Goal: Communication & Community: Share content

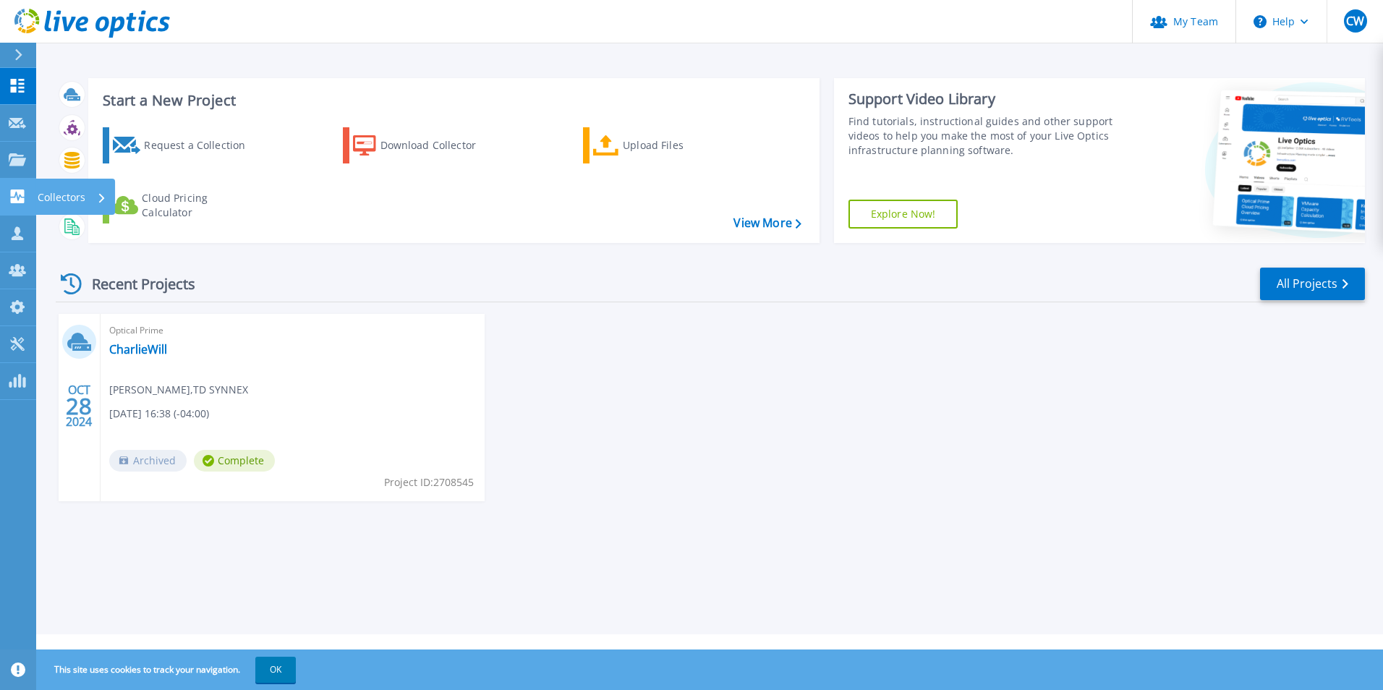
click at [9, 195] on icon at bounding box center [17, 197] width 17 height 14
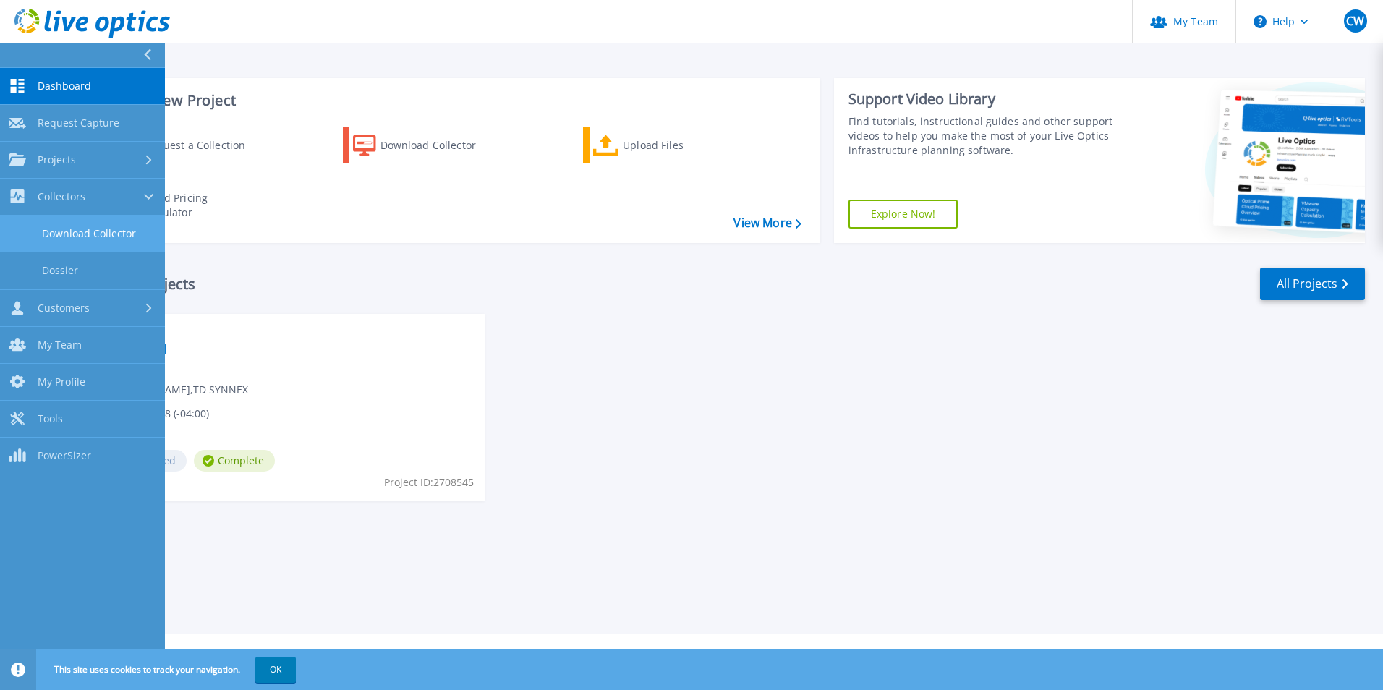
click at [59, 226] on link "Download Collector" at bounding box center [82, 234] width 165 height 37
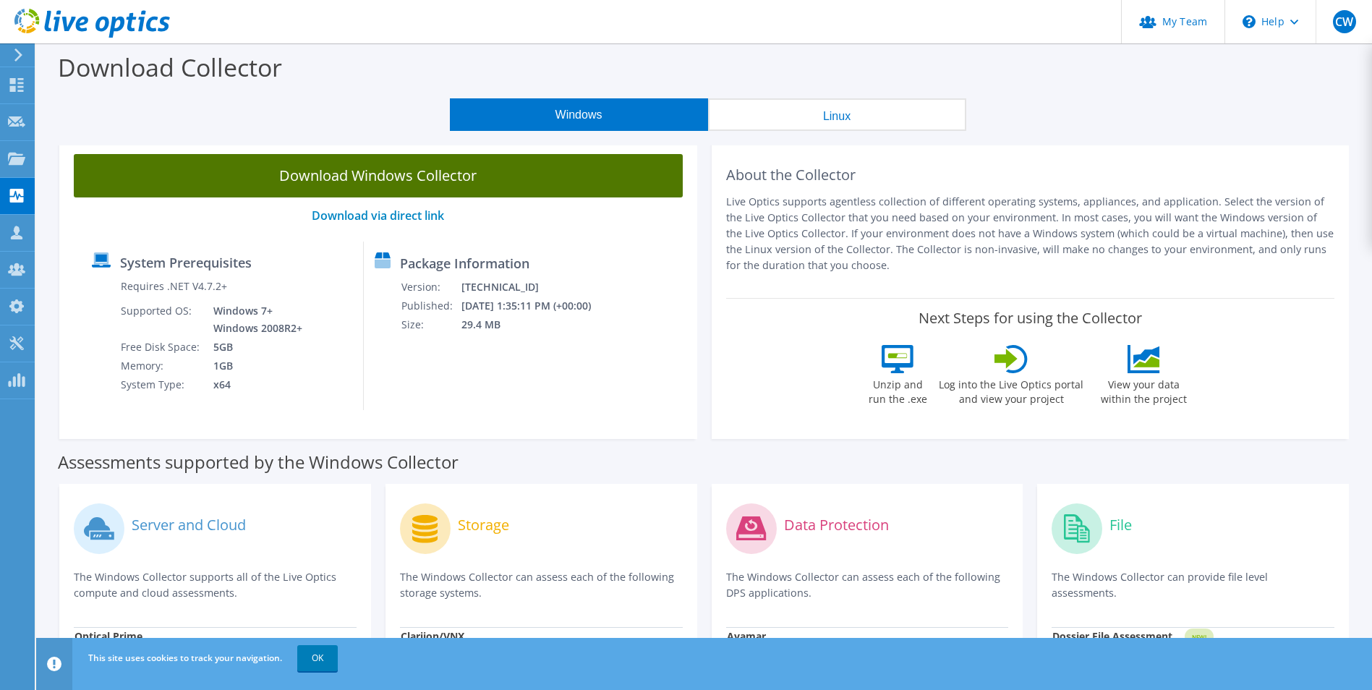
click at [368, 182] on link "Download Windows Collector" at bounding box center [378, 175] width 609 height 43
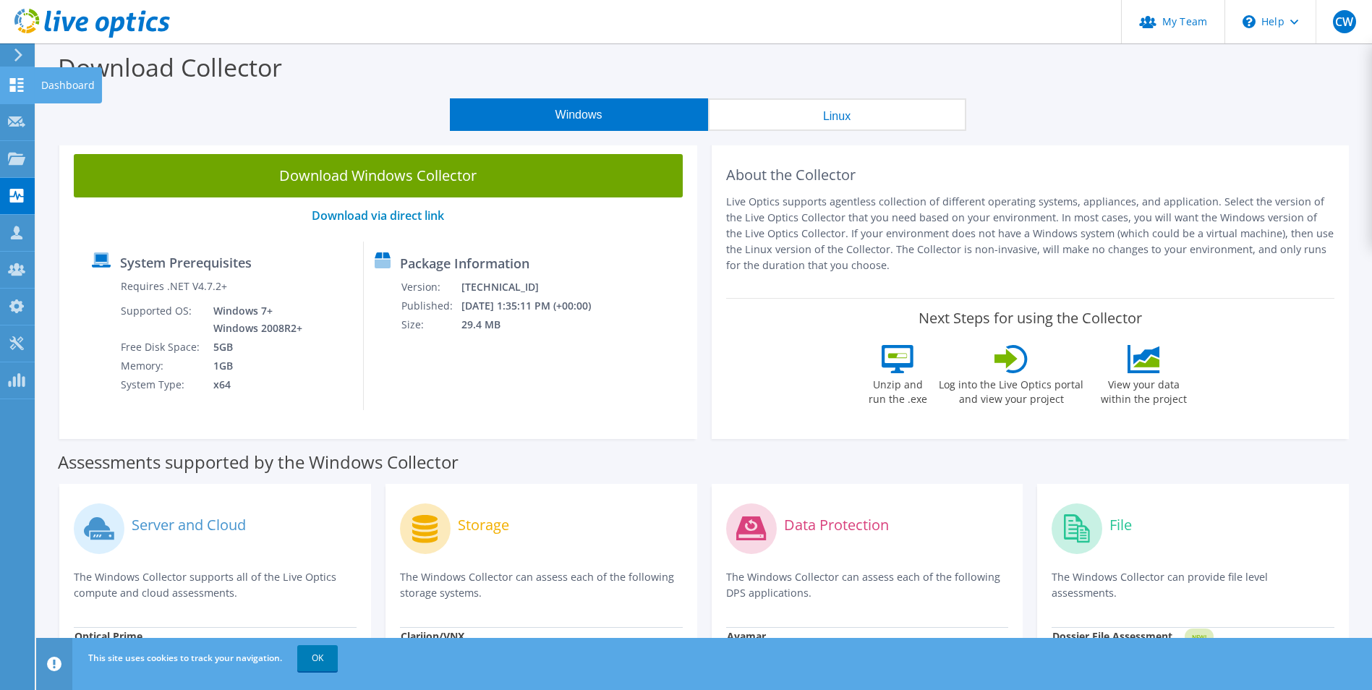
click at [16, 80] on icon at bounding box center [16, 85] width 17 height 14
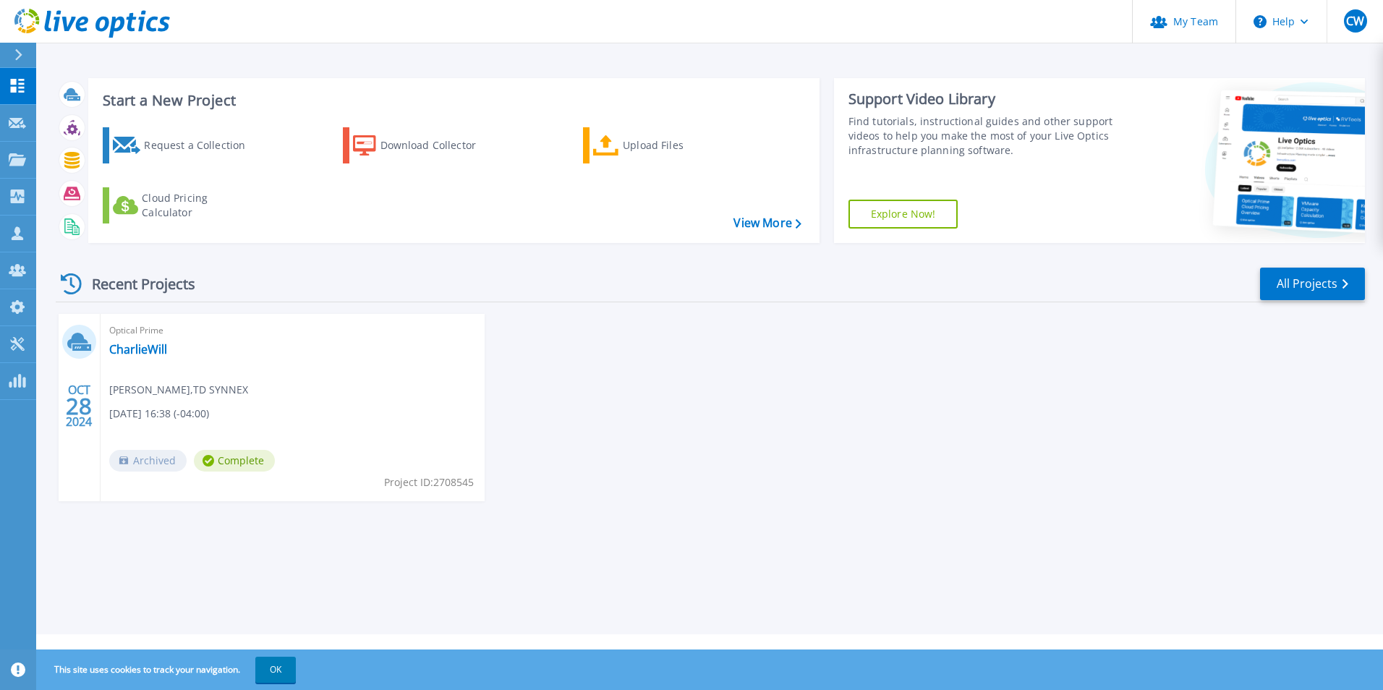
click at [294, 409] on div "Optical Prime CharlieWill [PERSON_NAME] , TD SYNNEX [DATE] 16:38 (-04:00) Archi…" at bounding box center [293, 407] width 384 height 187
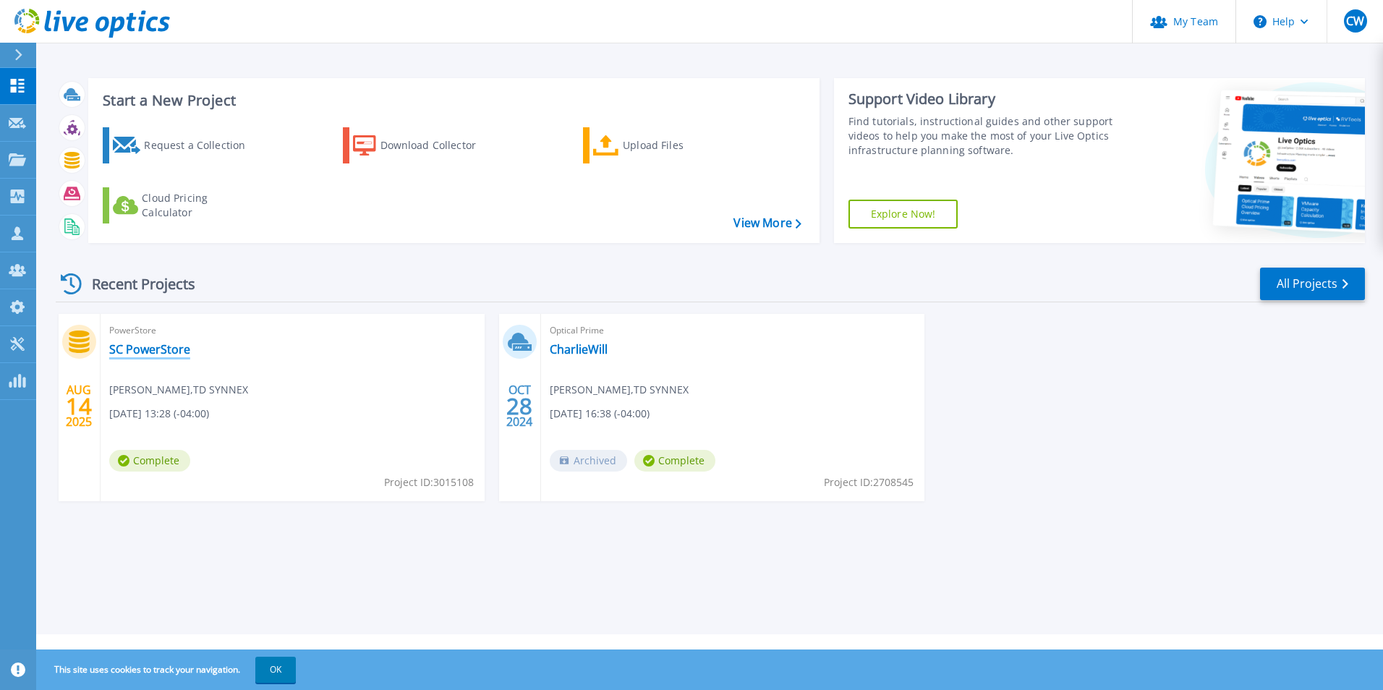
click at [140, 346] on link "SC PowerStore" at bounding box center [149, 349] width 81 height 14
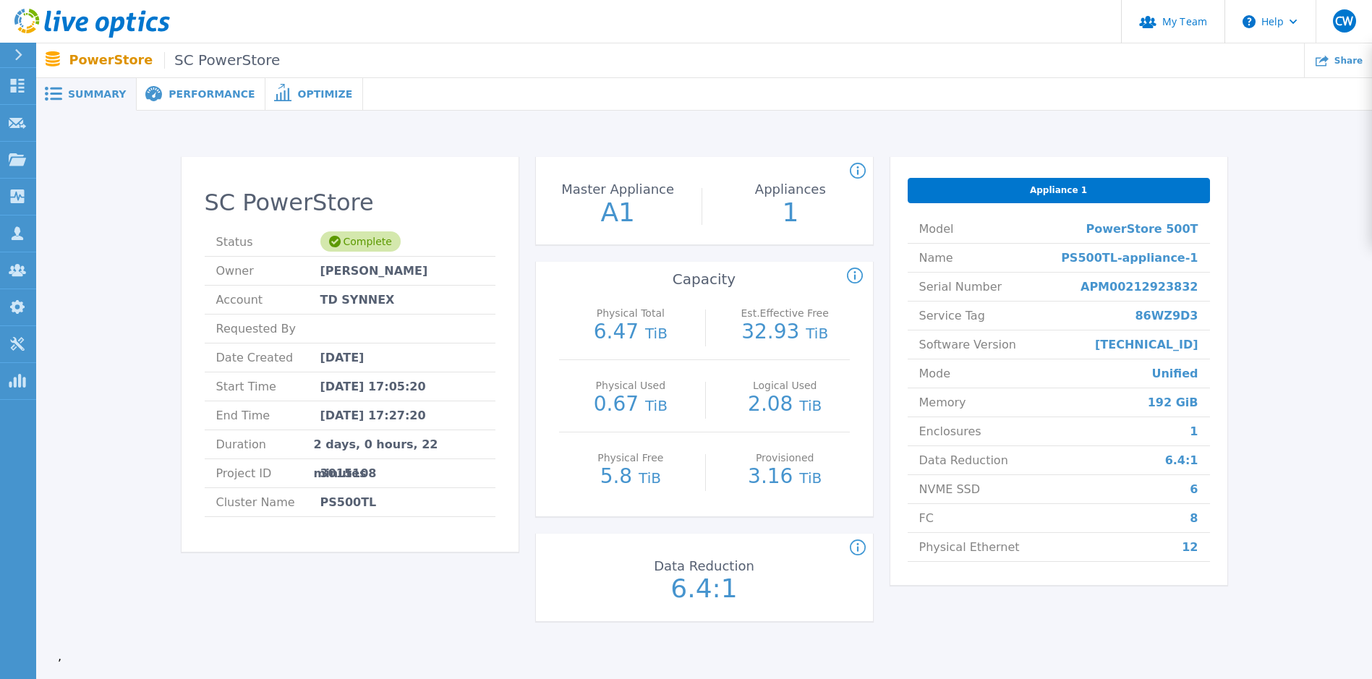
click at [168, 104] on div "Performance" at bounding box center [201, 94] width 129 height 33
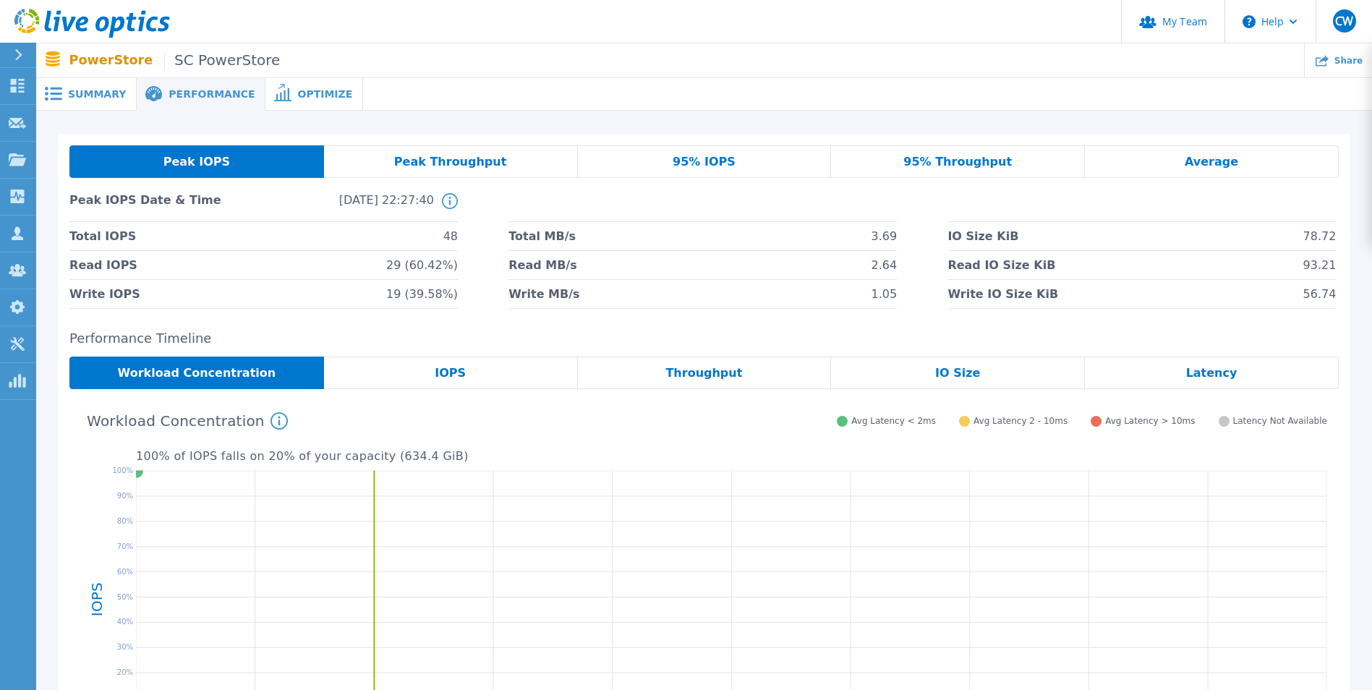
click at [297, 95] on span "Optimize" at bounding box center [324, 94] width 55 height 10
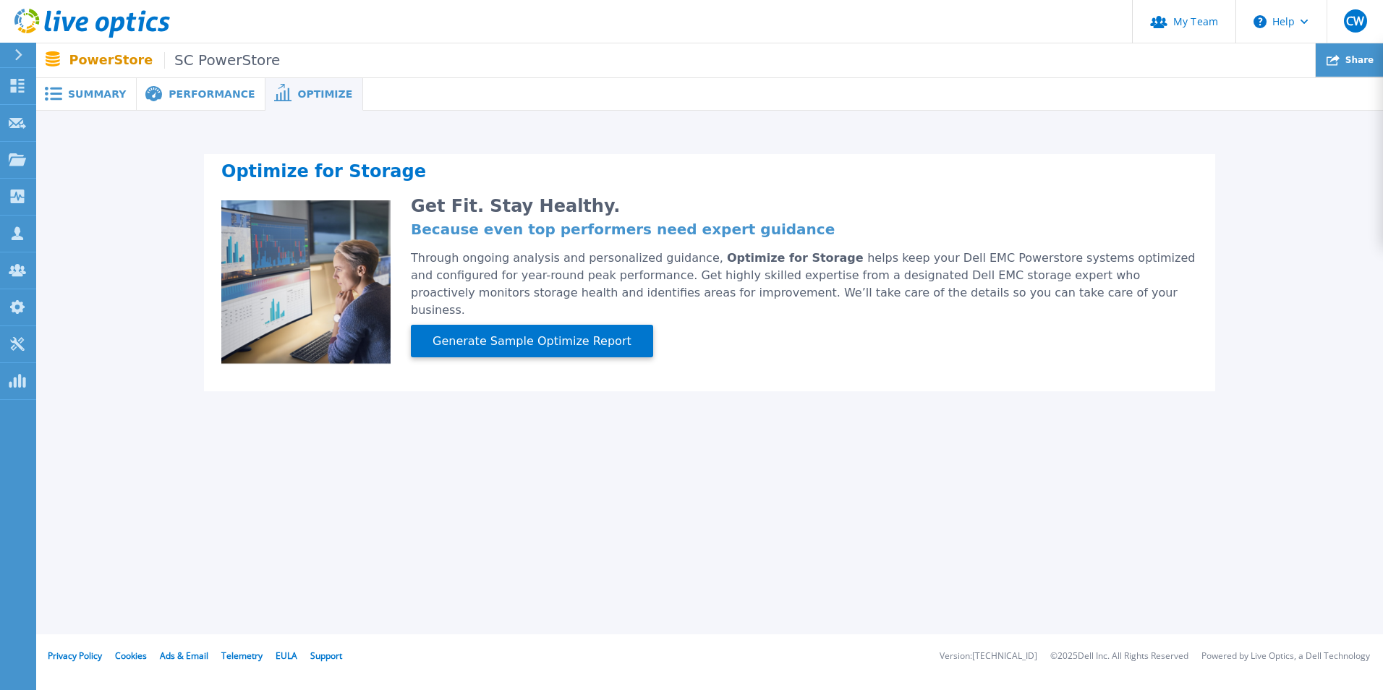
click at [1356, 59] on span "Share" at bounding box center [1359, 60] width 28 height 9
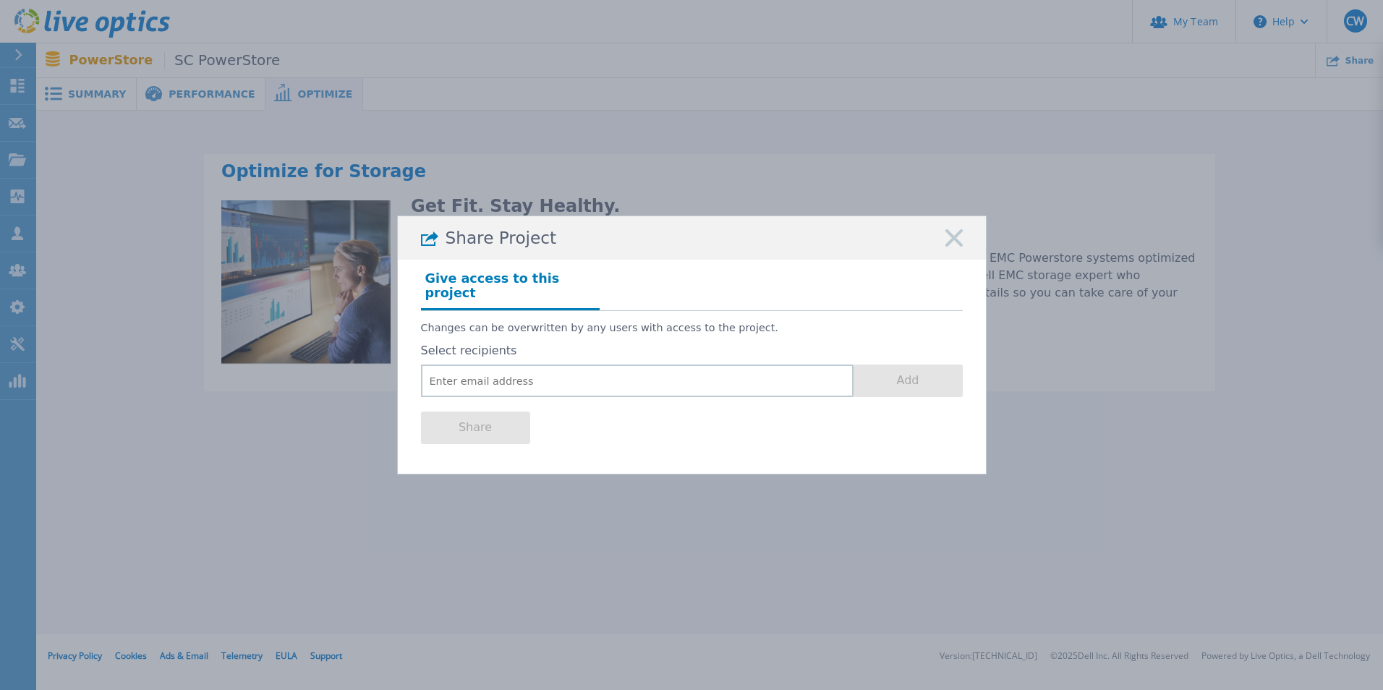
click at [936, 260] on div "Share Project" at bounding box center [692, 237] width 588 height 43
click at [943, 260] on div "Share Project" at bounding box center [692, 237] width 588 height 43
click at [952, 259] on div "Share Project" at bounding box center [692, 237] width 588 height 43
click at [953, 244] on rect at bounding box center [954, 238] width 19 height 19
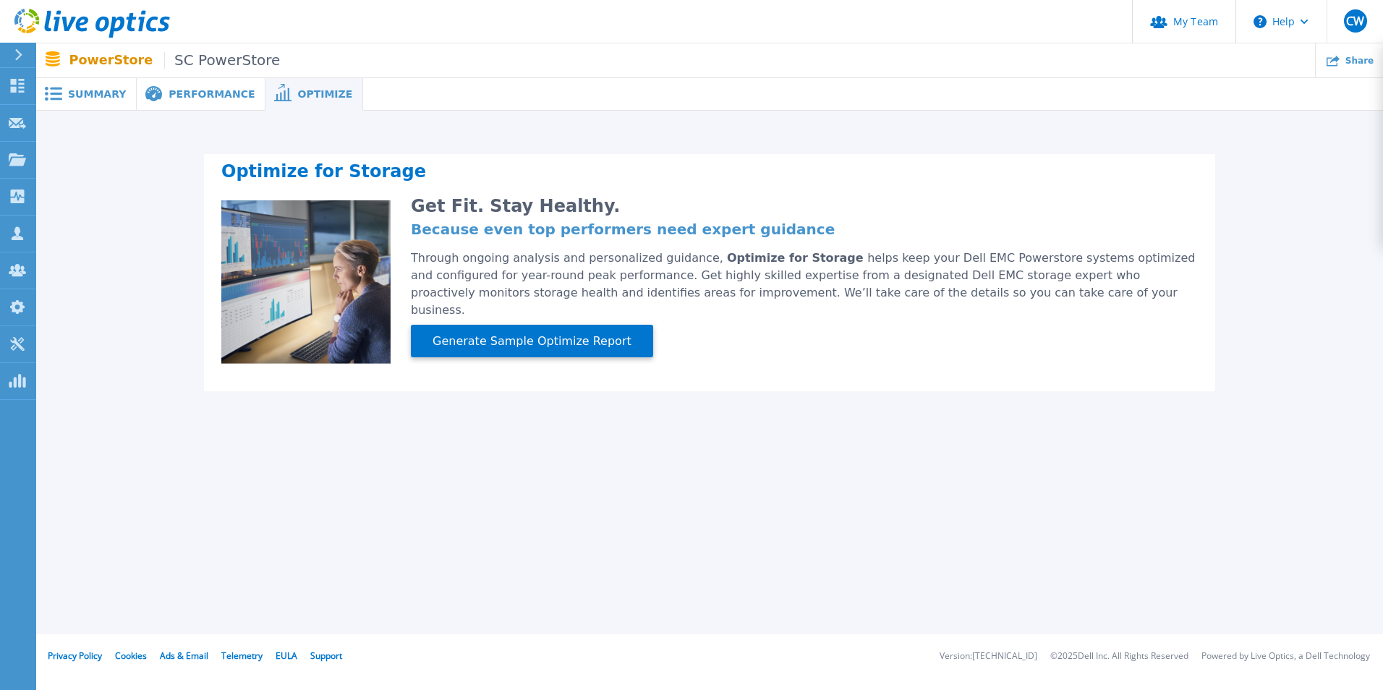
click at [203, 98] on span "Performance" at bounding box center [212, 94] width 86 height 10
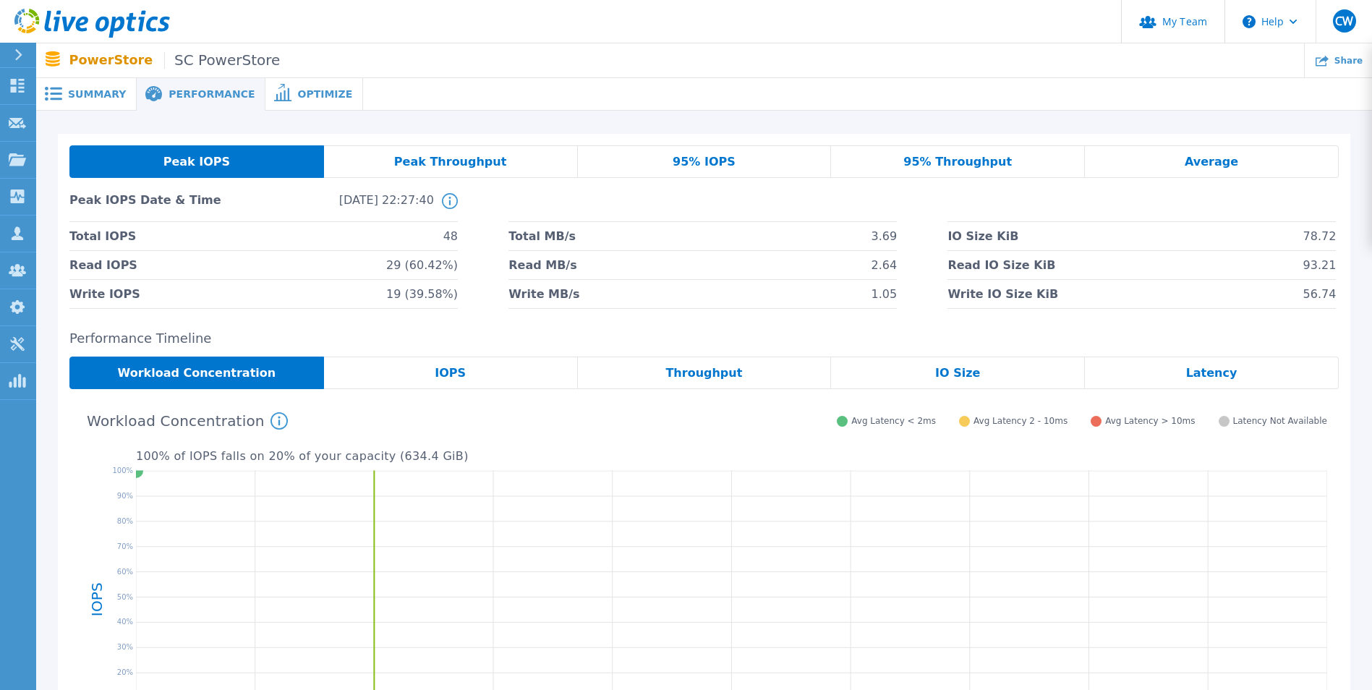
click at [73, 95] on span "Summary" at bounding box center [97, 94] width 58 height 10
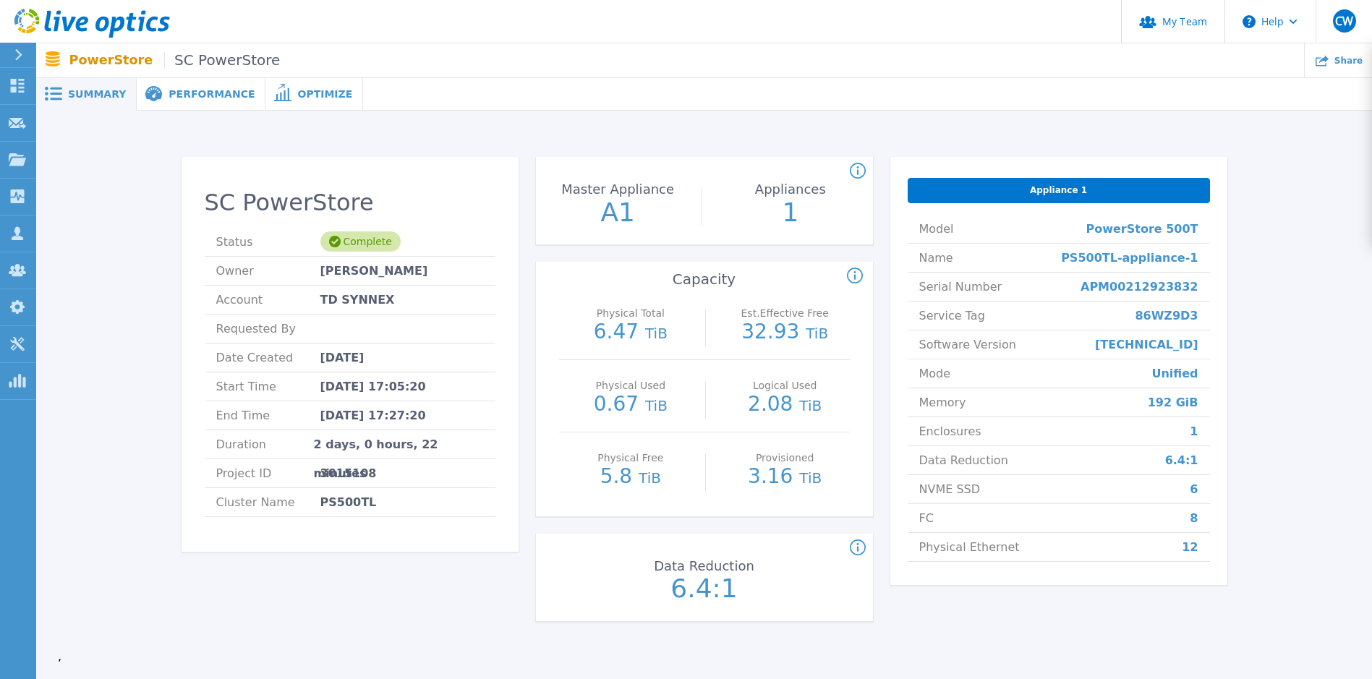
click at [80, 89] on span "Summary" at bounding box center [97, 94] width 58 height 10
click at [80, 61] on p "PowerStore SC PowerStore" at bounding box center [174, 60] width 211 height 17
click at [19, 80] on icon at bounding box center [18, 86] width 14 height 14
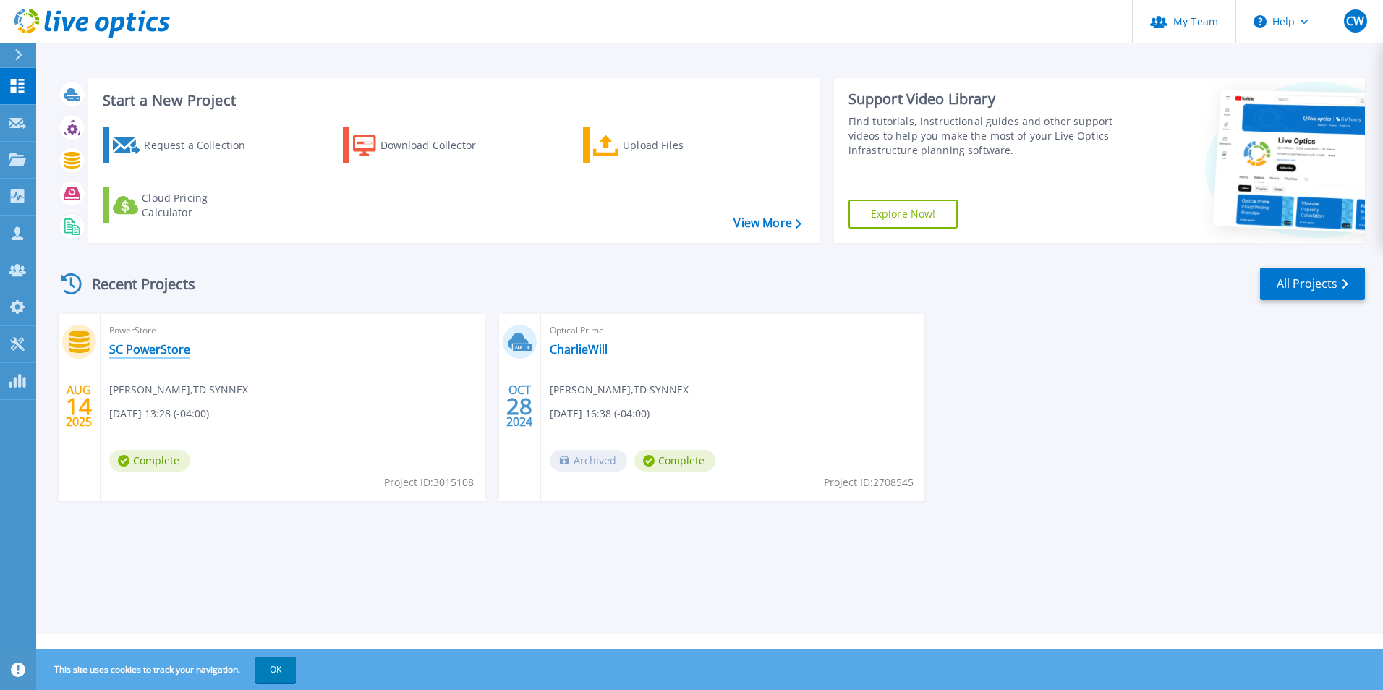
click at [129, 353] on link "SC PowerStore" at bounding box center [149, 349] width 81 height 14
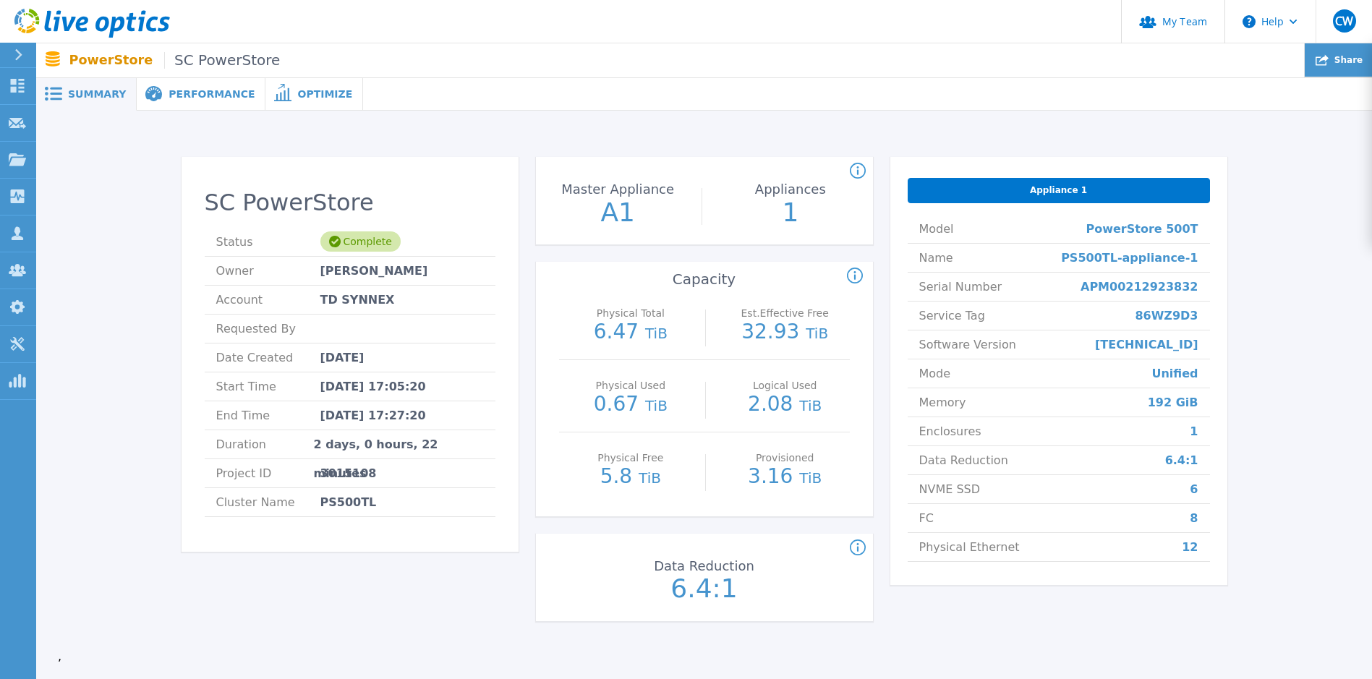
click at [1346, 63] on span "Share" at bounding box center [1349, 60] width 28 height 9
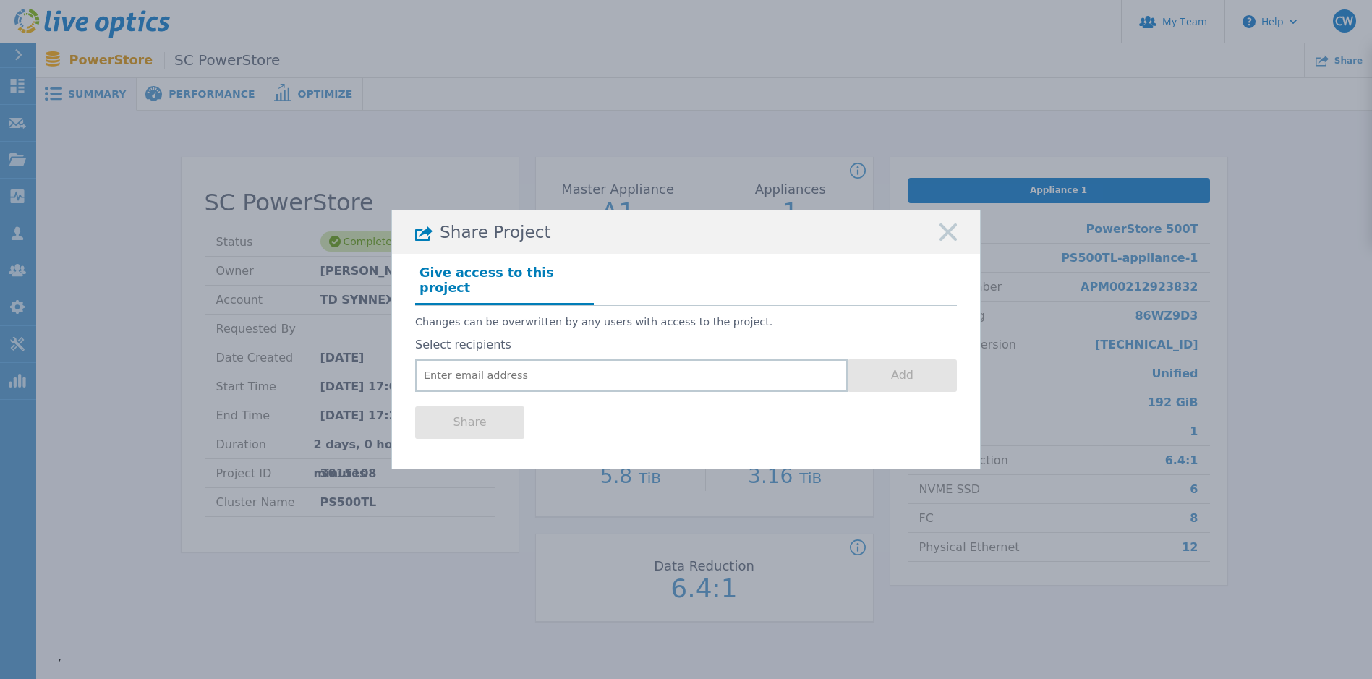
click at [934, 249] on div "Share Project" at bounding box center [686, 231] width 588 height 43
click at [941, 242] on rect at bounding box center [948, 233] width 19 height 19
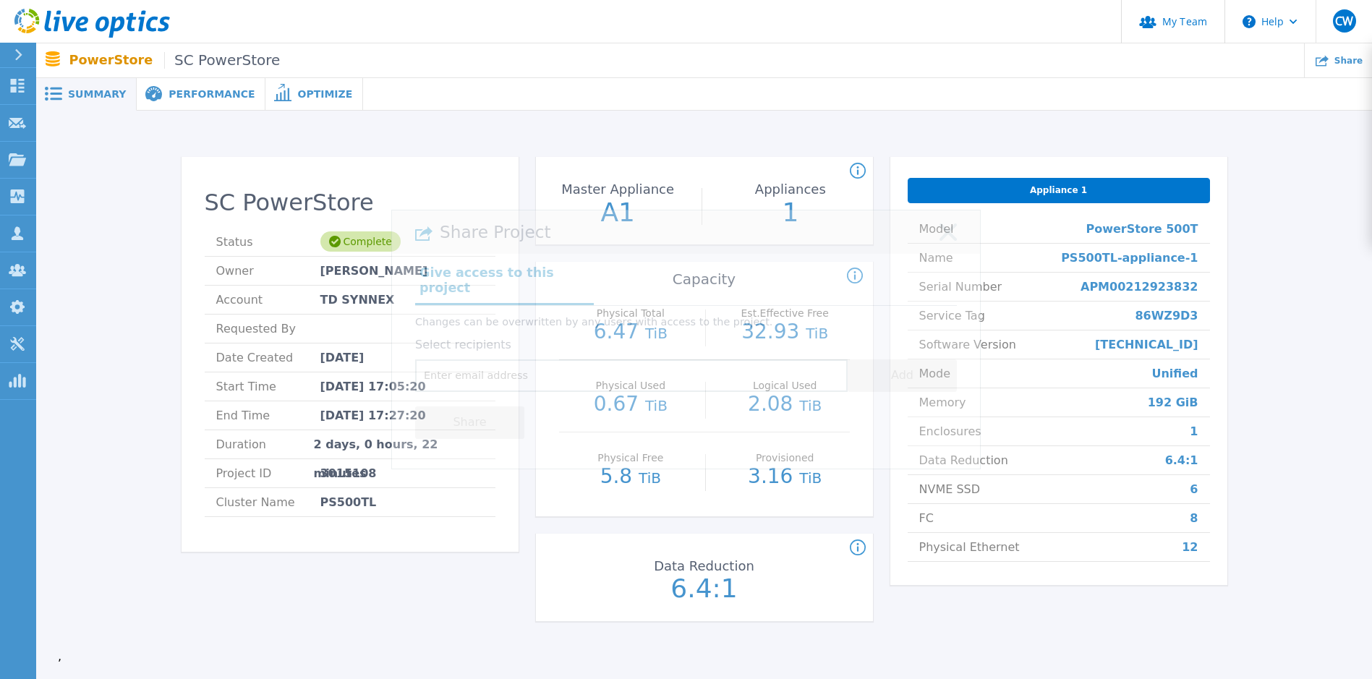
click at [942, 241] on icon at bounding box center [948, 232] width 17 height 17
click at [294, 84] on div "Optimize" at bounding box center [314, 94] width 98 height 33
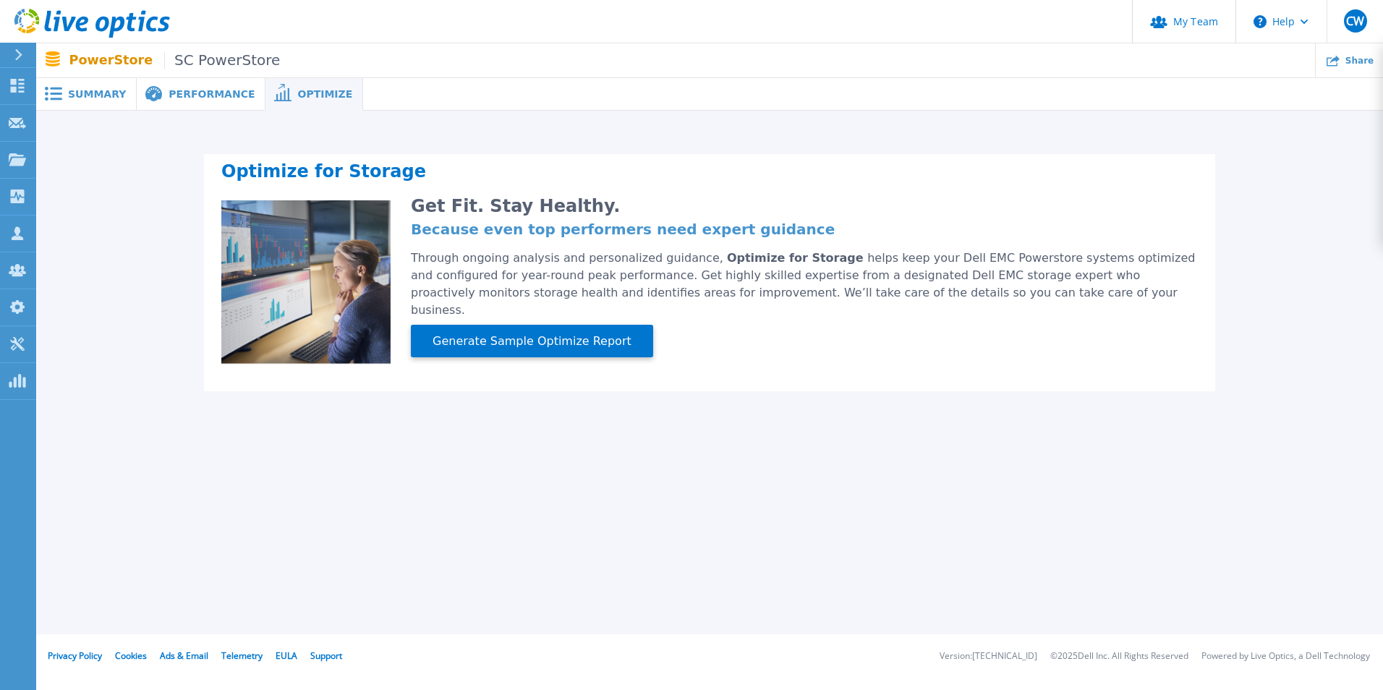
click at [198, 84] on div "Performance" at bounding box center [201, 94] width 129 height 33
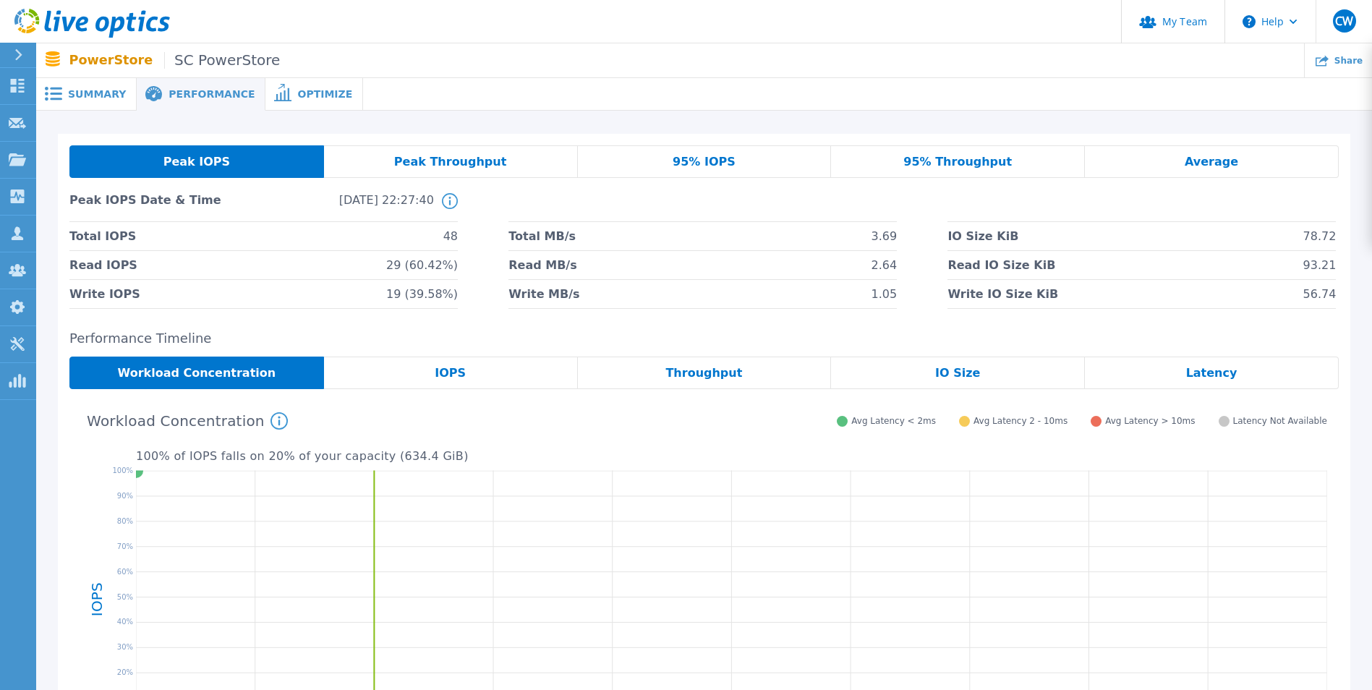
click at [70, 93] on span "Summary" at bounding box center [97, 94] width 58 height 10
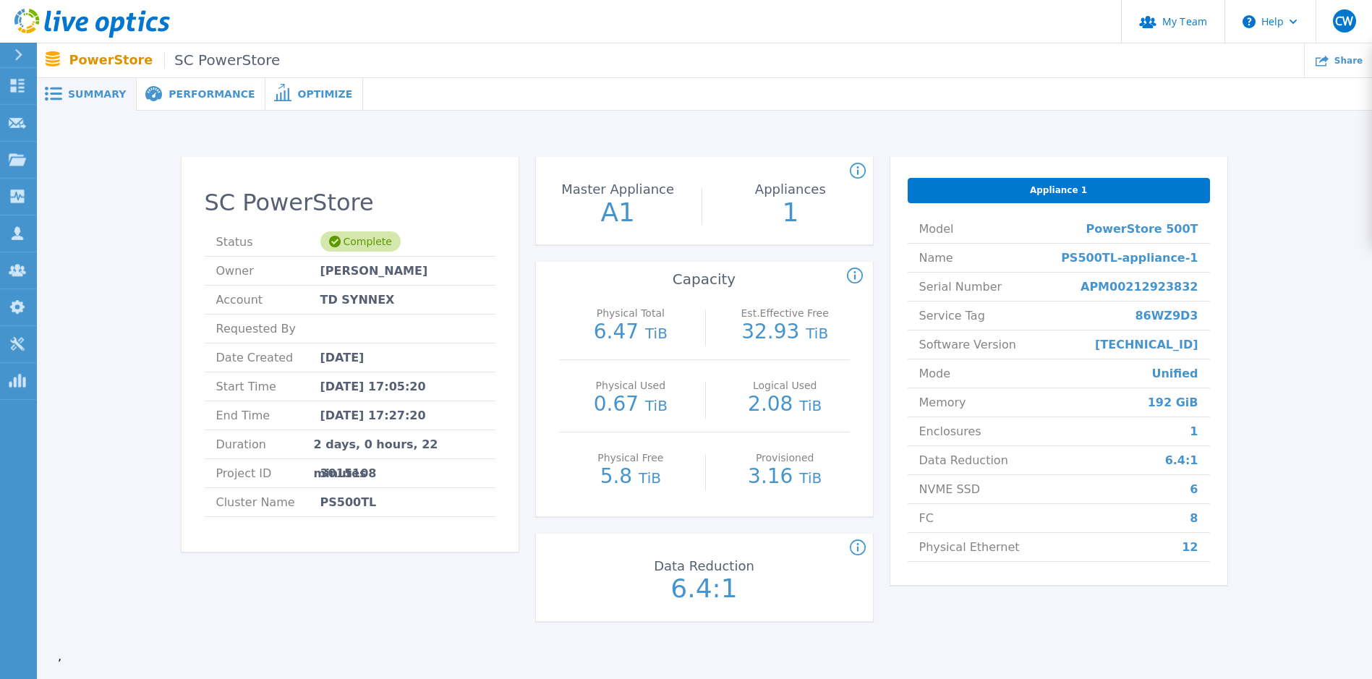
click at [163, 84] on div "Performance" at bounding box center [201, 94] width 129 height 33
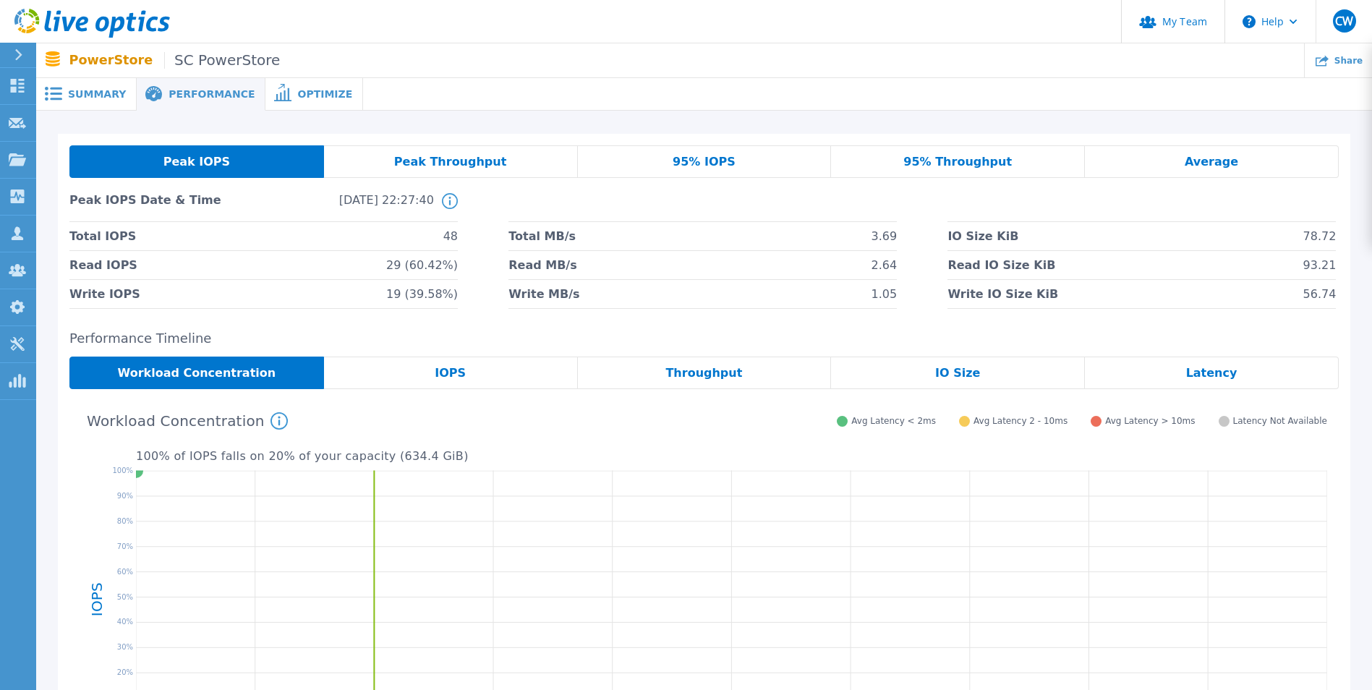
click at [88, 59] on p "PowerStore SC PowerStore" at bounding box center [174, 60] width 211 height 17
click at [85, 92] on span "Summary" at bounding box center [97, 94] width 58 height 10
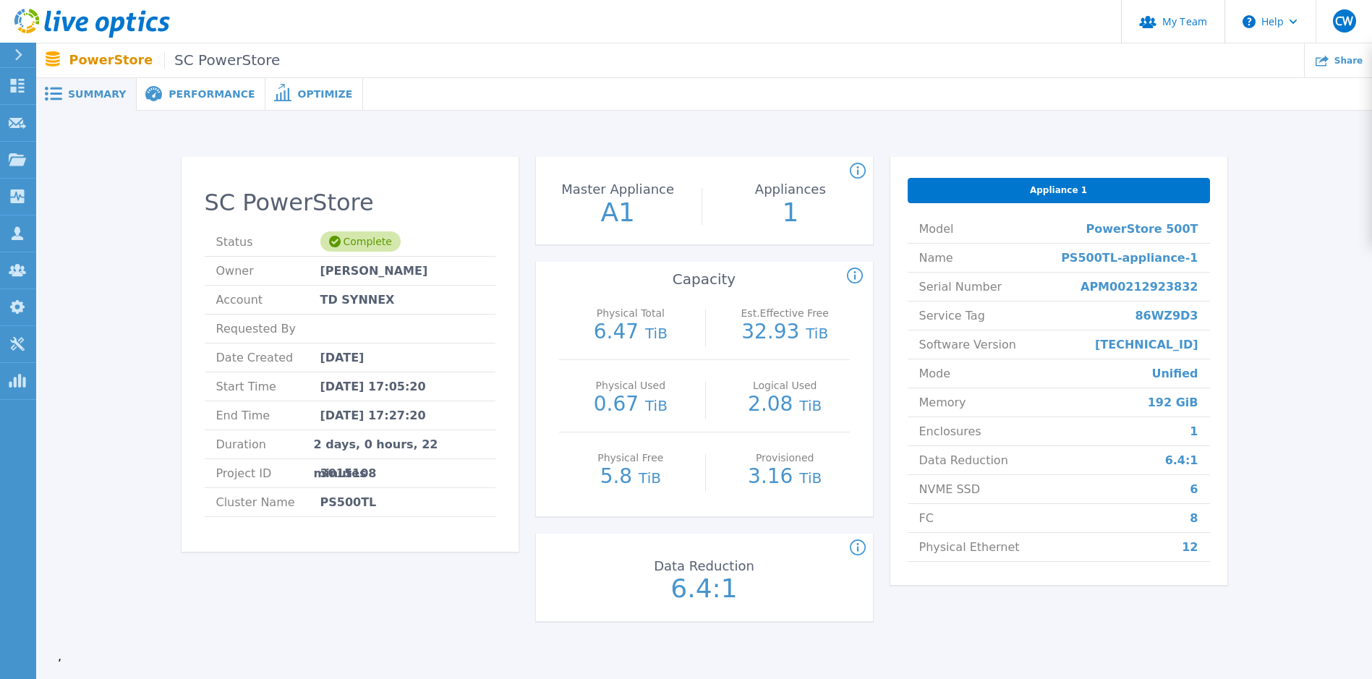
click at [64, 96] on span at bounding box center [52, 94] width 32 height 14
click at [74, 95] on span "Summary" at bounding box center [97, 94] width 58 height 10
click at [214, 93] on span "Performance" at bounding box center [212, 94] width 86 height 10
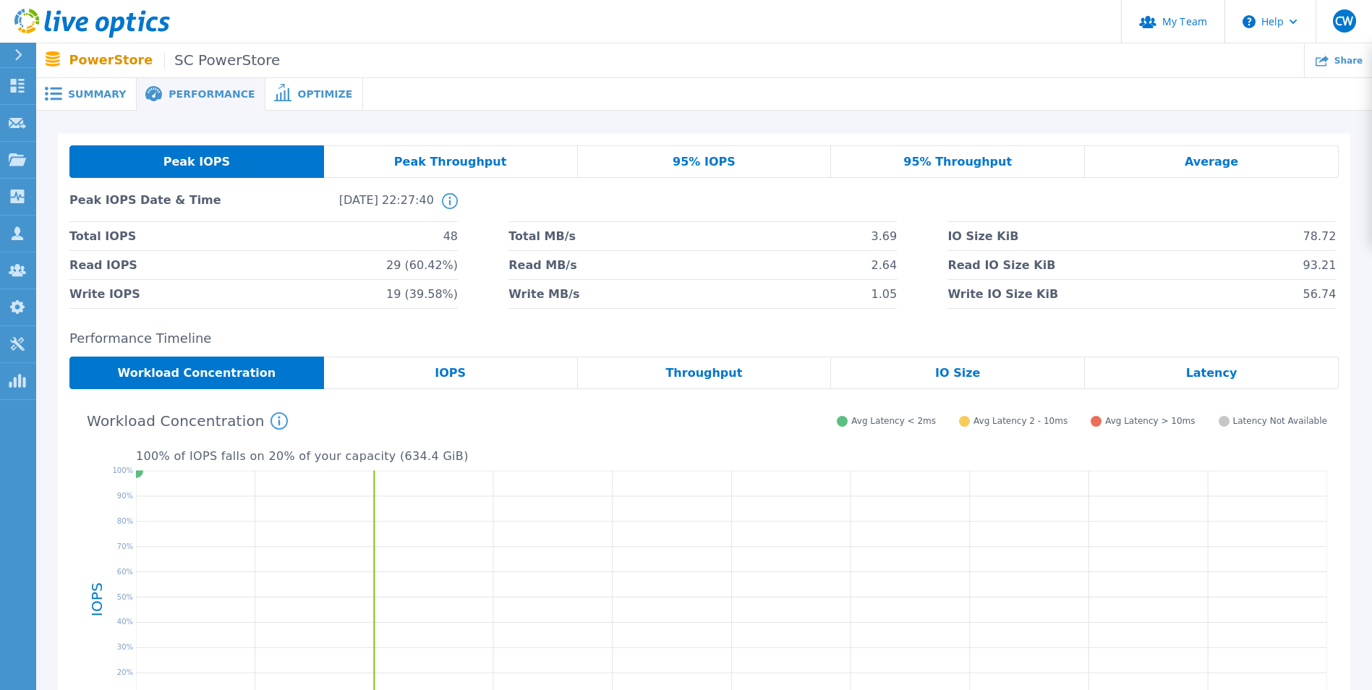
click at [303, 99] on span "Optimize" at bounding box center [324, 94] width 55 height 10
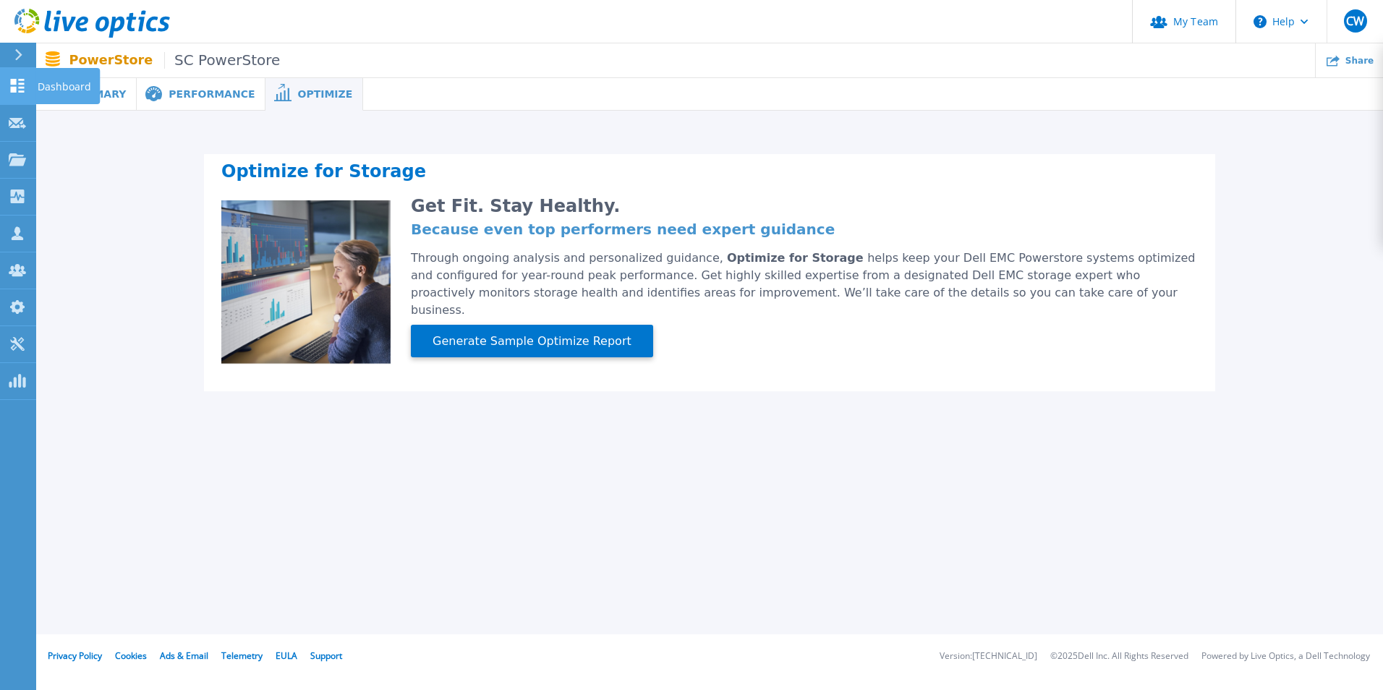
click at [19, 92] on icon at bounding box center [18, 86] width 14 height 14
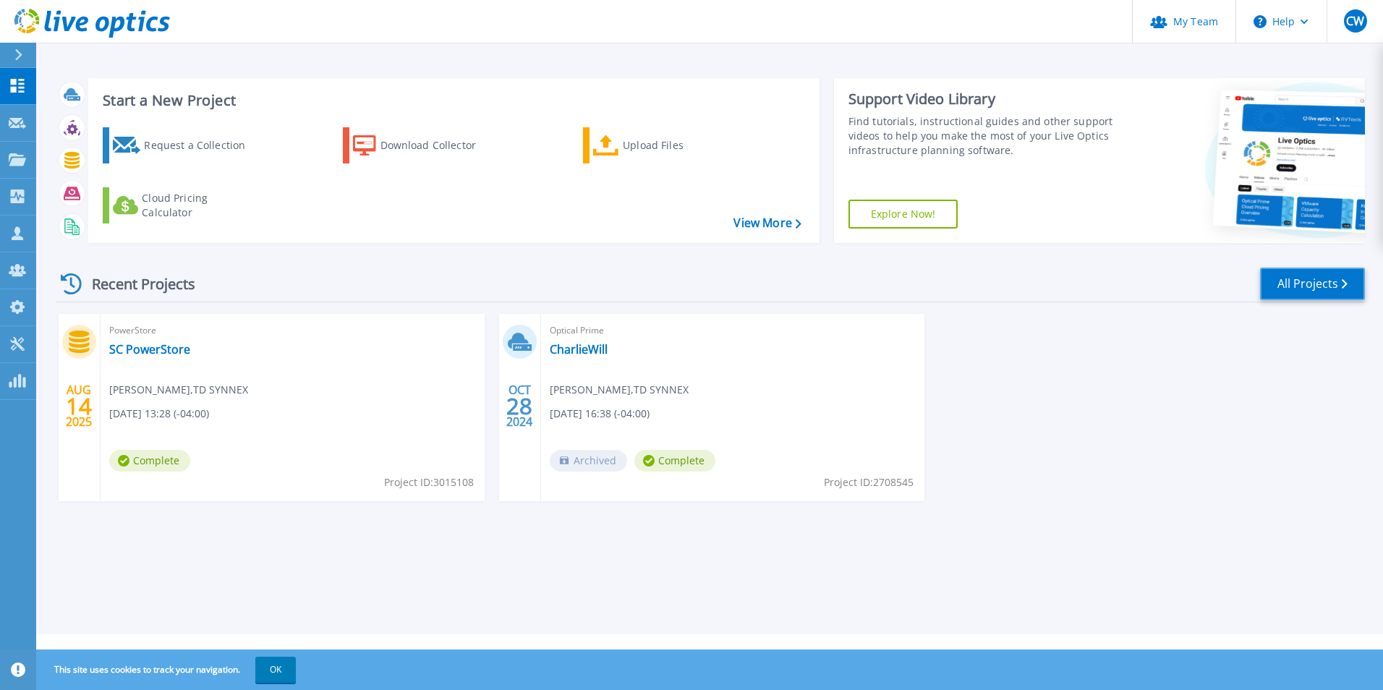
click at [1301, 277] on link "All Projects" at bounding box center [1312, 284] width 105 height 33
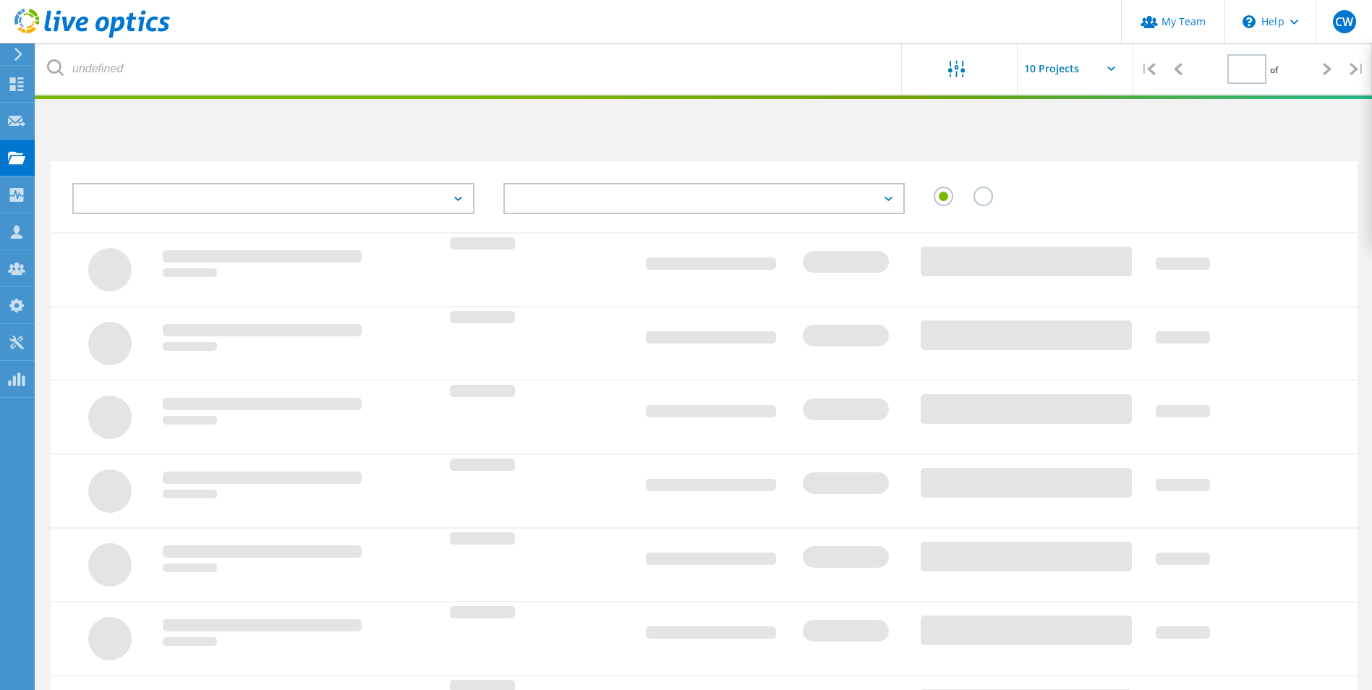
type input "1"
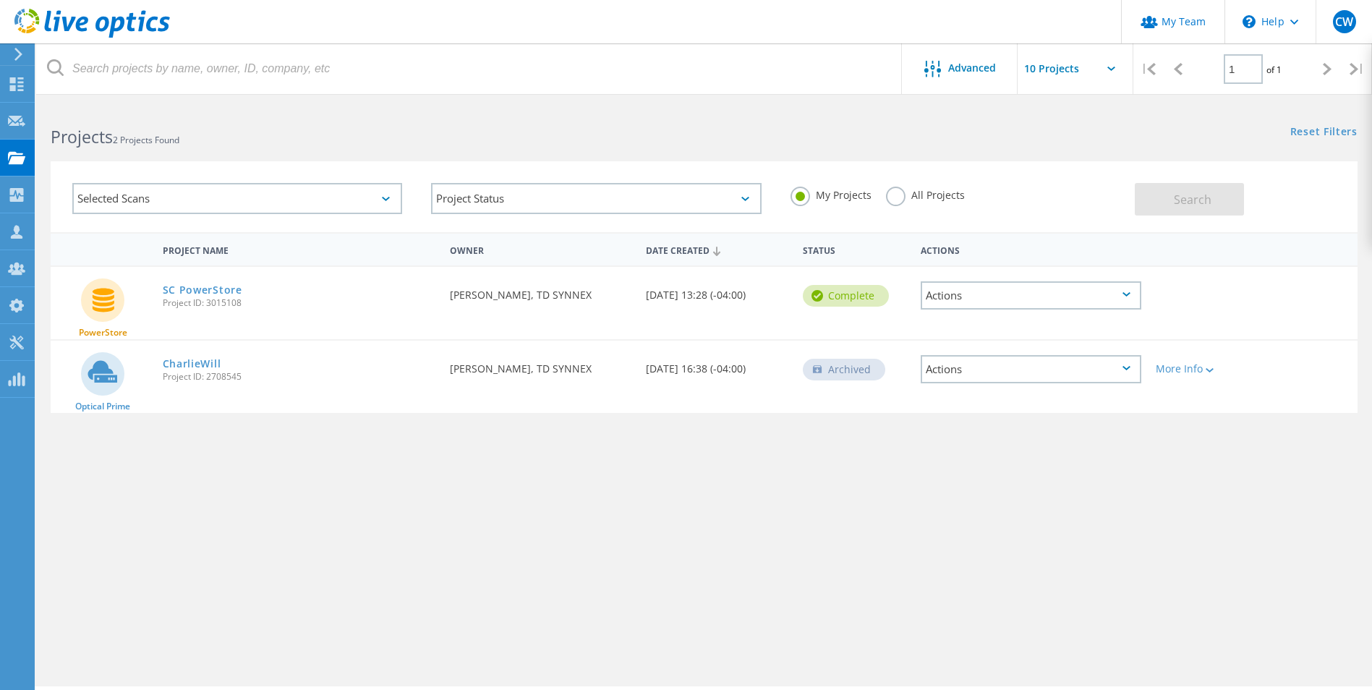
click at [1032, 297] on div "Actions" at bounding box center [1031, 295] width 221 height 28
click at [613, 284] on div "Requested By [PERSON_NAME], TD SYNNEX" at bounding box center [541, 291] width 196 height 48
click at [207, 289] on link "SC PowerStore" at bounding box center [203, 290] width 80 height 10
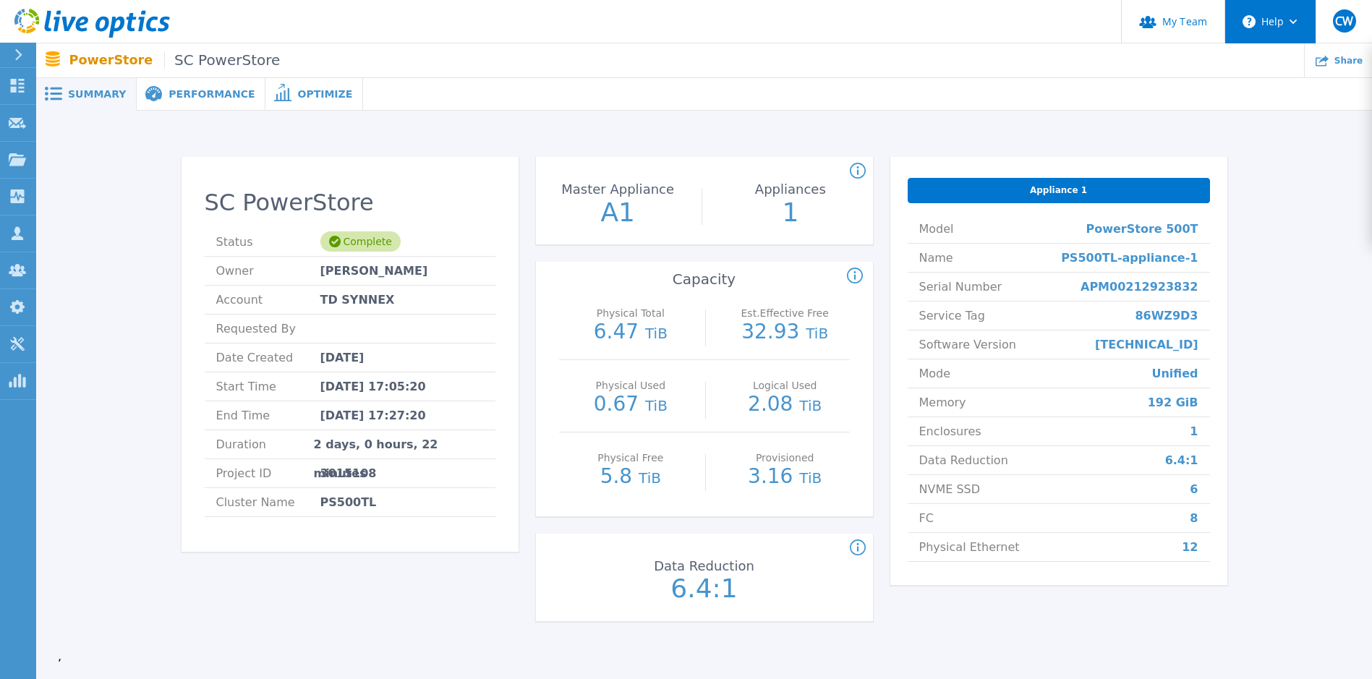
click at [1288, 19] on button "Help" at bounding box center [1270, 21] width 90 height 43
click at [927, 48] on ul "Share" at bounding box center [826, 60] width 1092 height 34
click at [6, 73] on link "Dashboard Dashboard" at bounding box center [18, 86] width 36 height 37
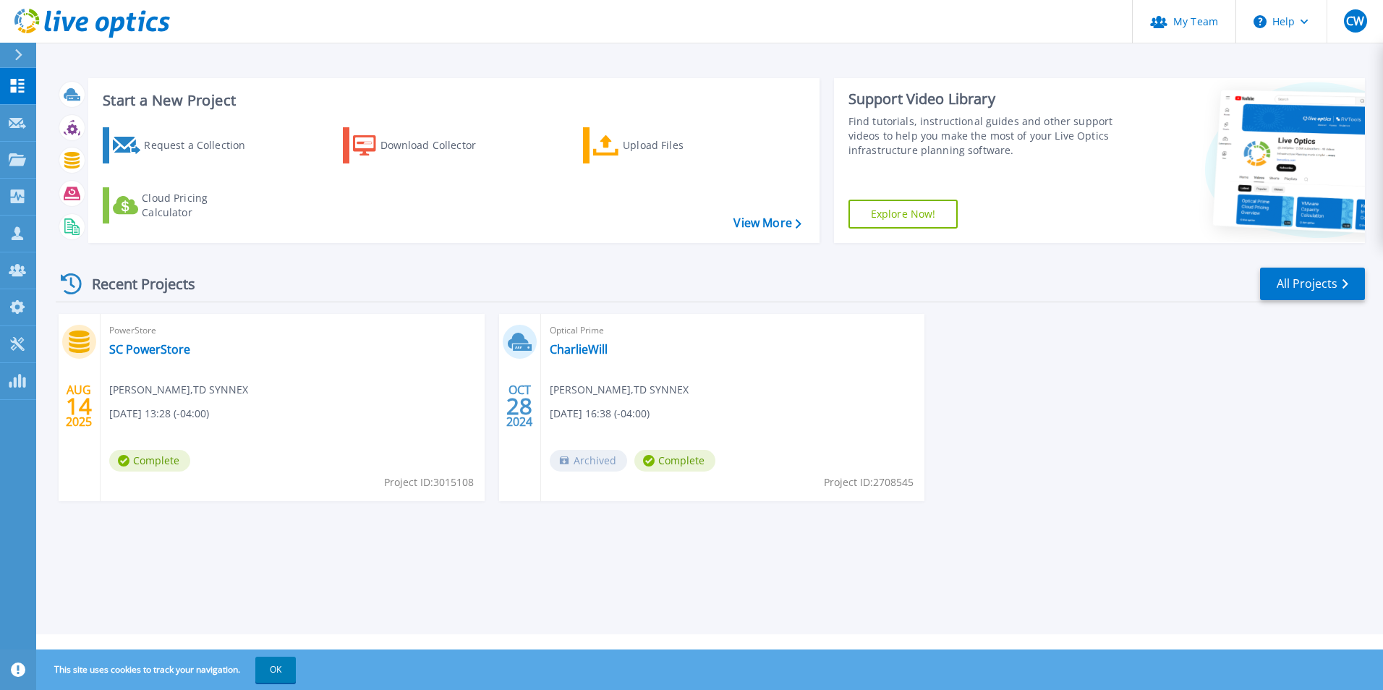
click at [145, 397] on span "[PERSON_NAME] , TD SYNNEX" at bounding box center [178, 390] width 139 height 16
click at [146, 343] on link "SC PowerStore" at bounding box center [149, 349] width 81 height 14
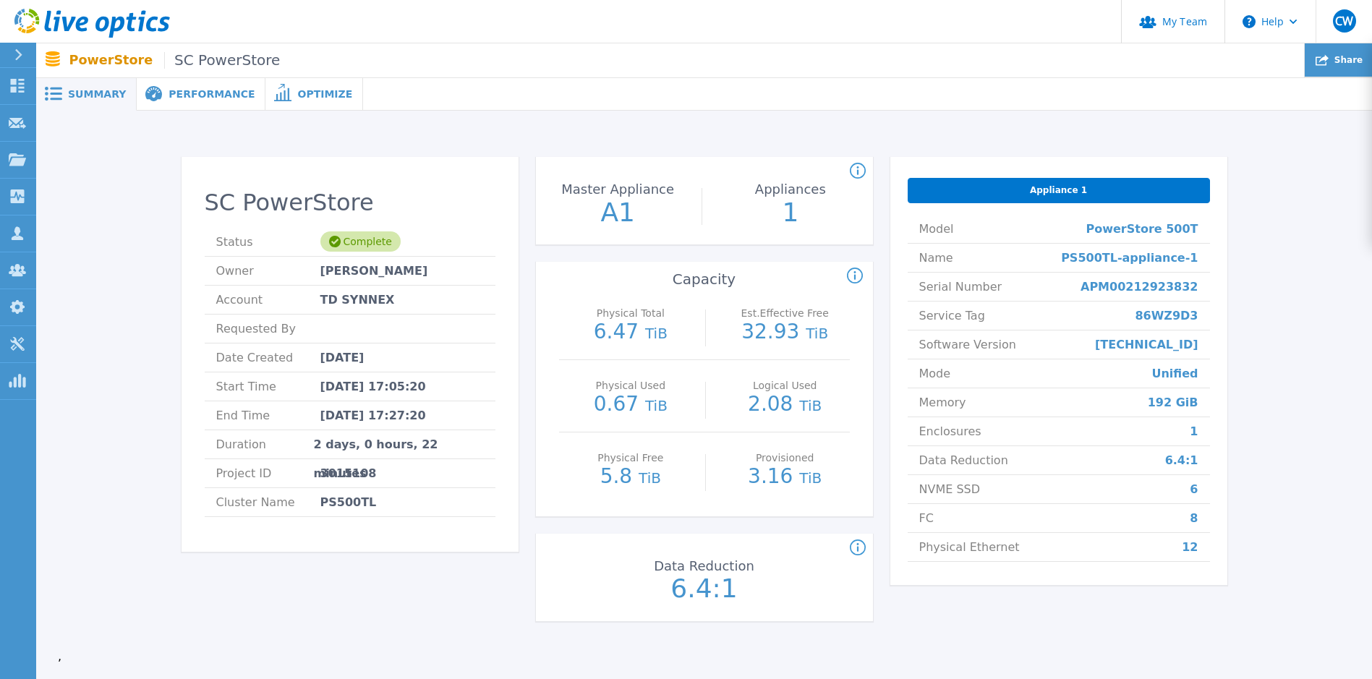
click at [1345, 59] on span "Share" at bounding box center [1349, 60] width 28 height 9
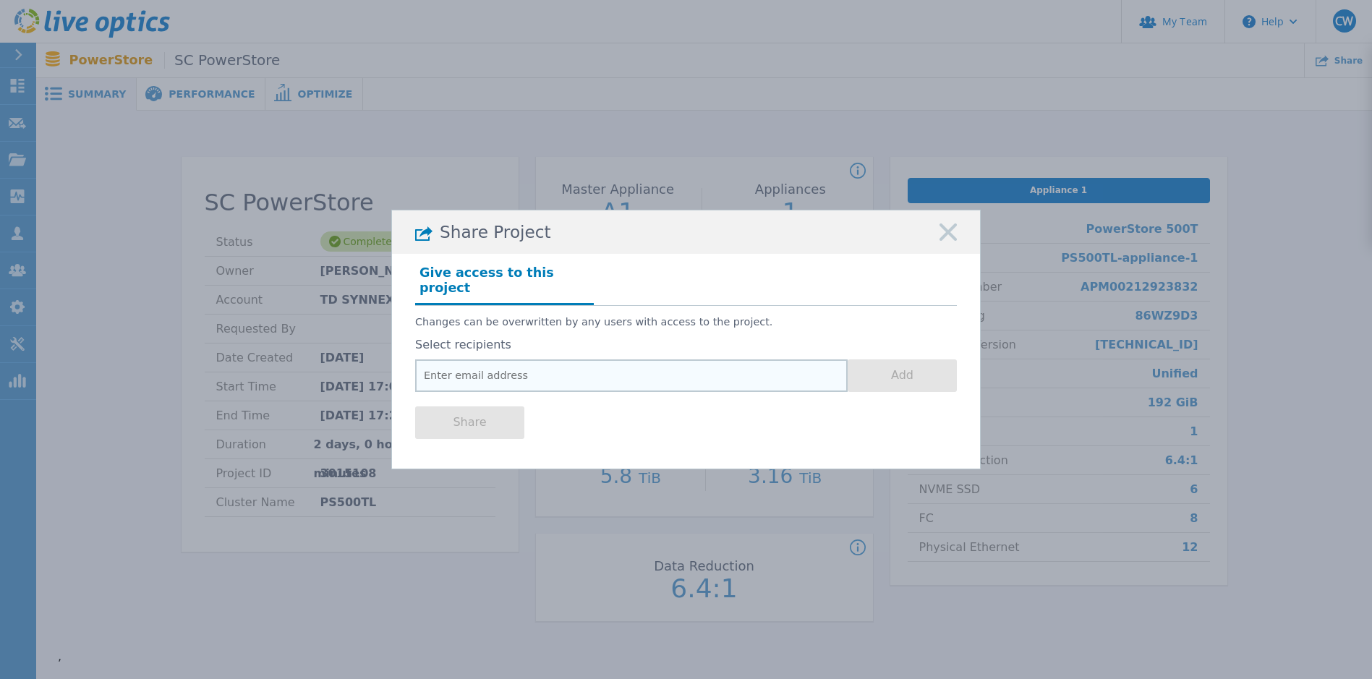
click at [542, 360] on input "email" at bounding box center [631, 376] width 433 height 33
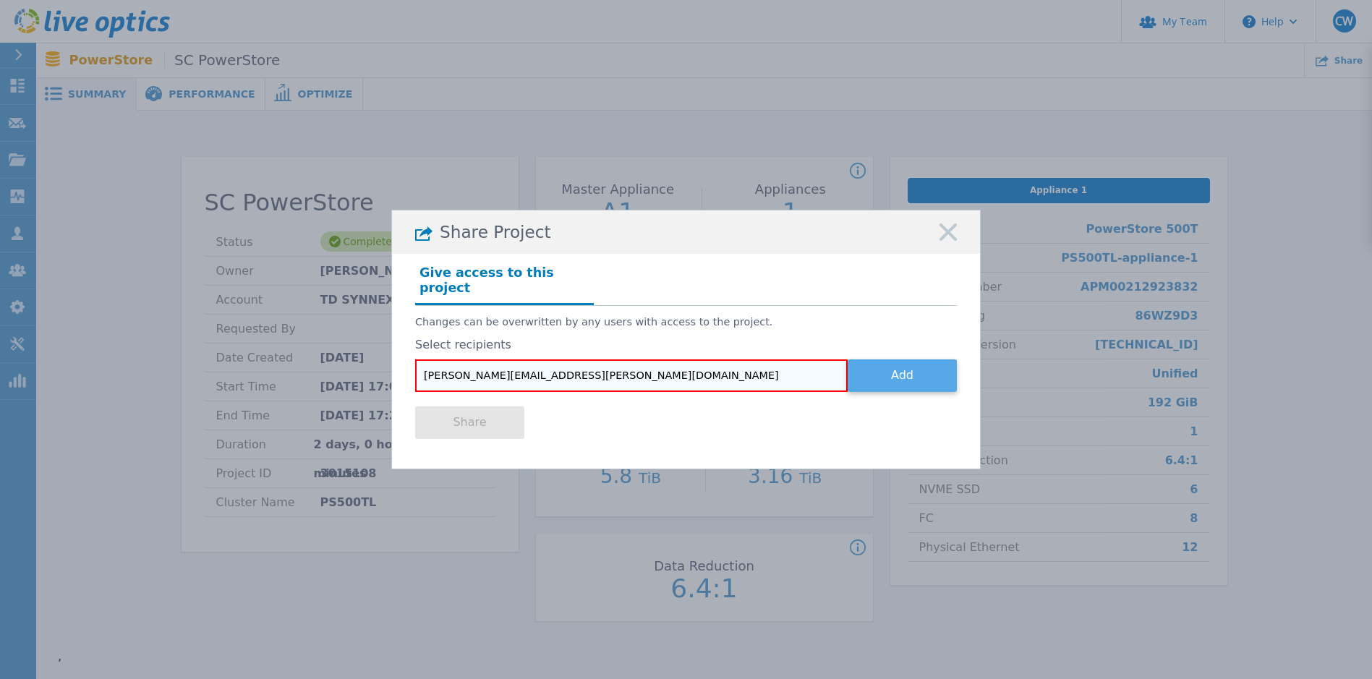
type input "danny.boyd@tdsynnex.com"
click at [906, 368] on button "Add" at bounding box center [902, 376] width 109 height 33
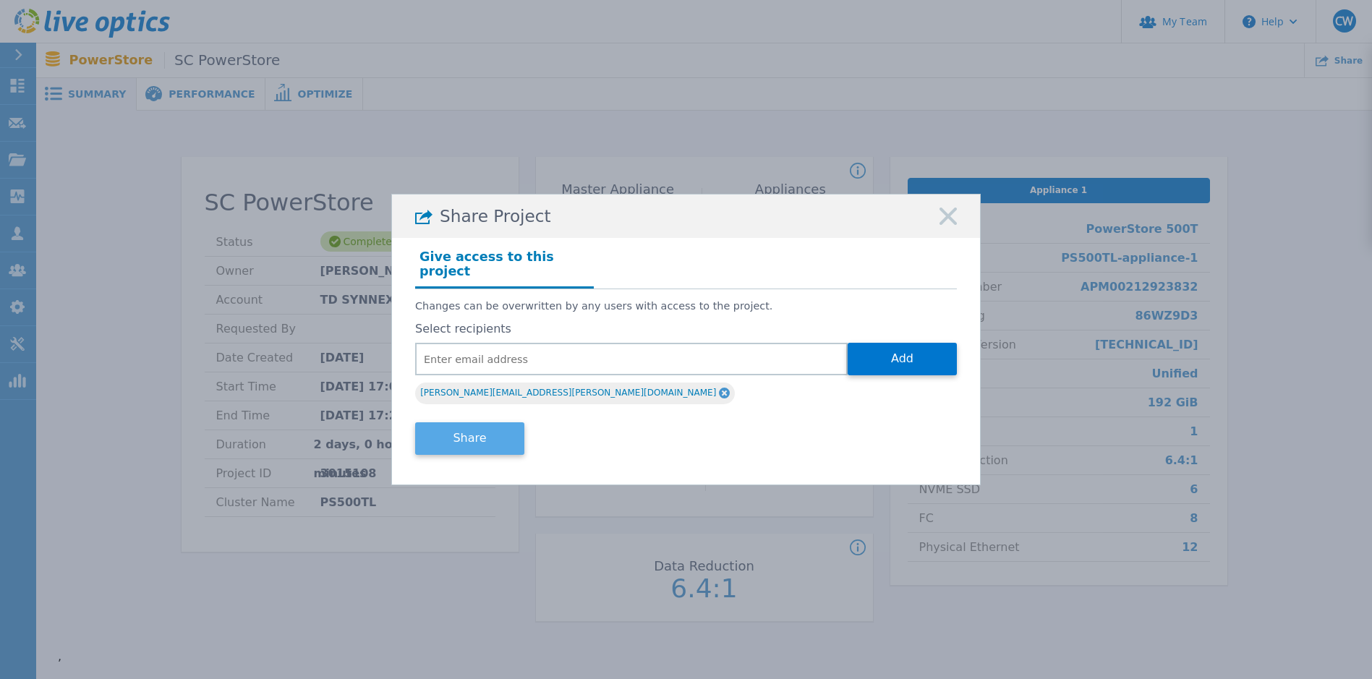
click at [498, 428] on button "Share" at bounding box center [469, 438] width 109 height 33
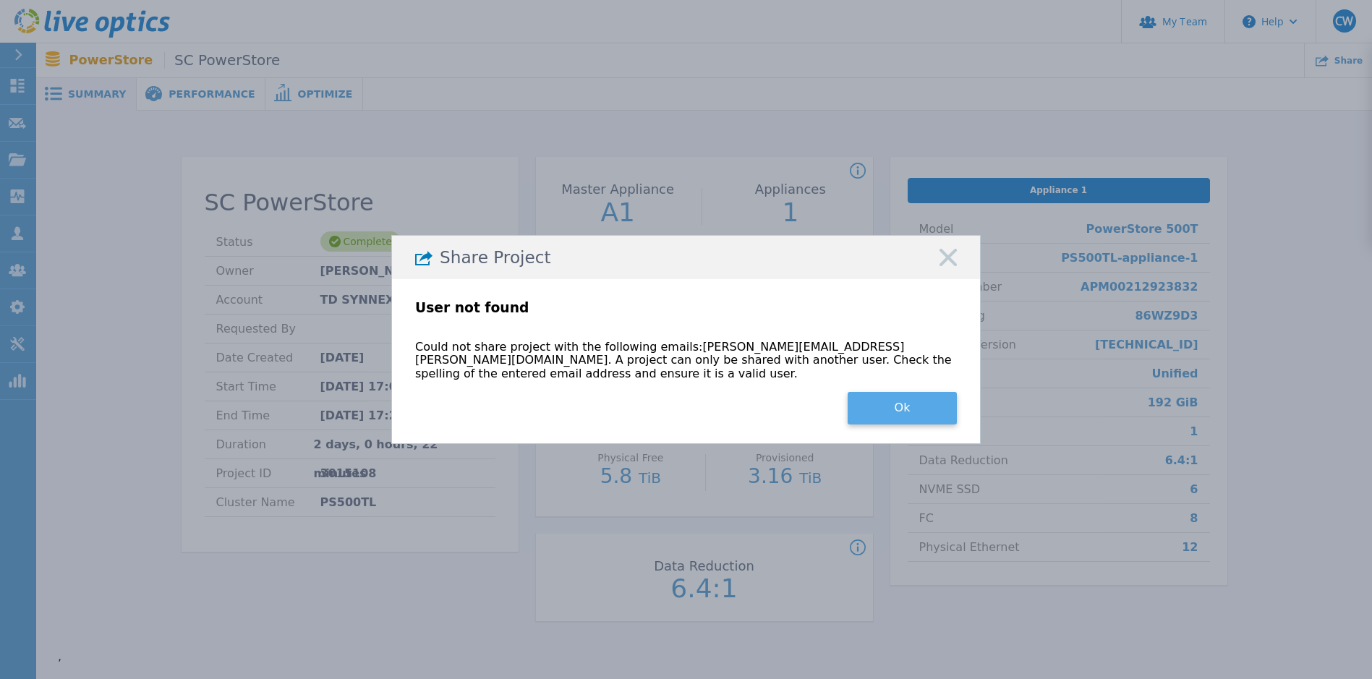
click at [931, 415] on button "Ok" at bounding box center [902, 408] width 109 height 33
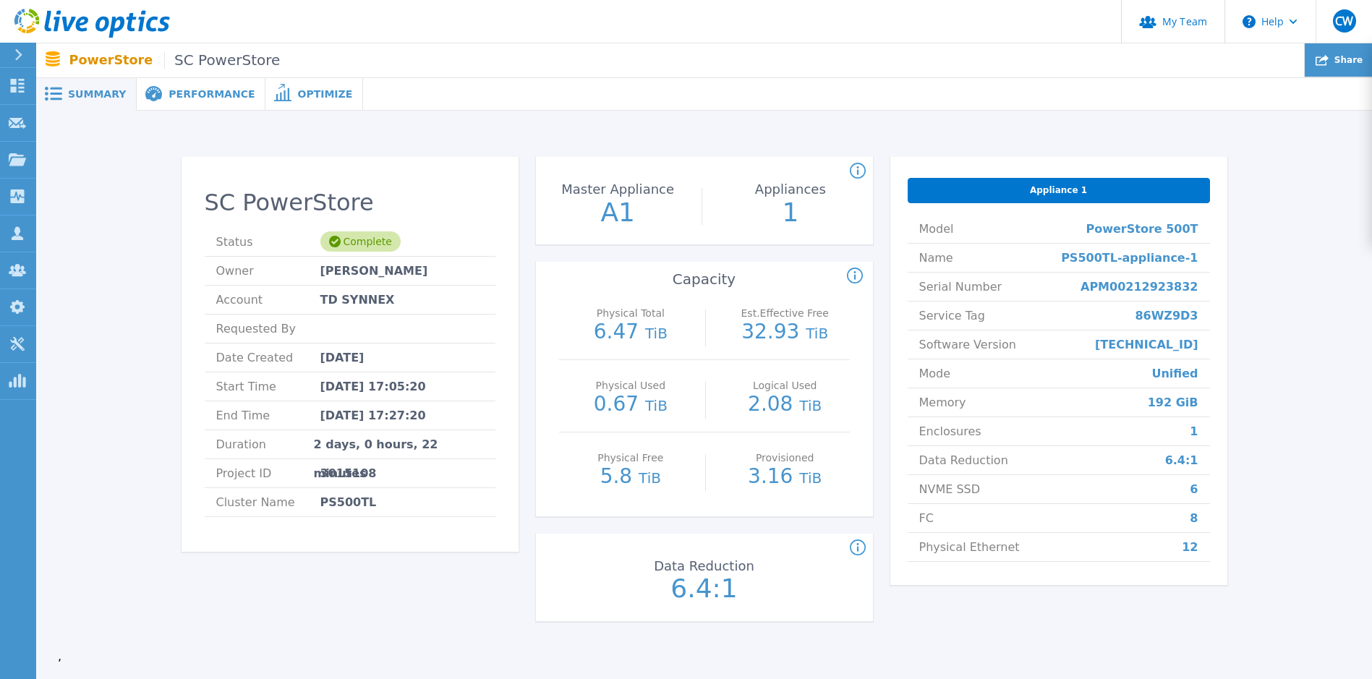
click at [1329, 59] on icon at bounding box center [1322, 60] width 13 height 11
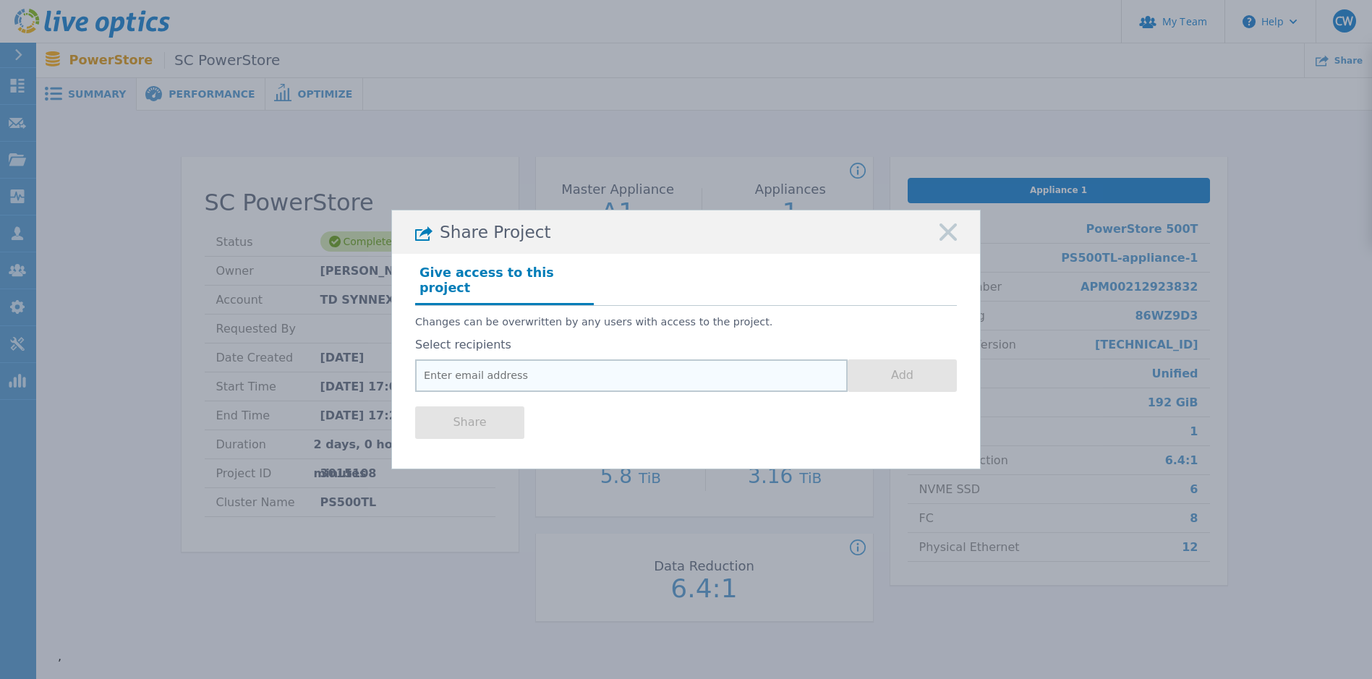
click at [605, 364] on input "email" at bounding box center [631, 376] width 433 height 33
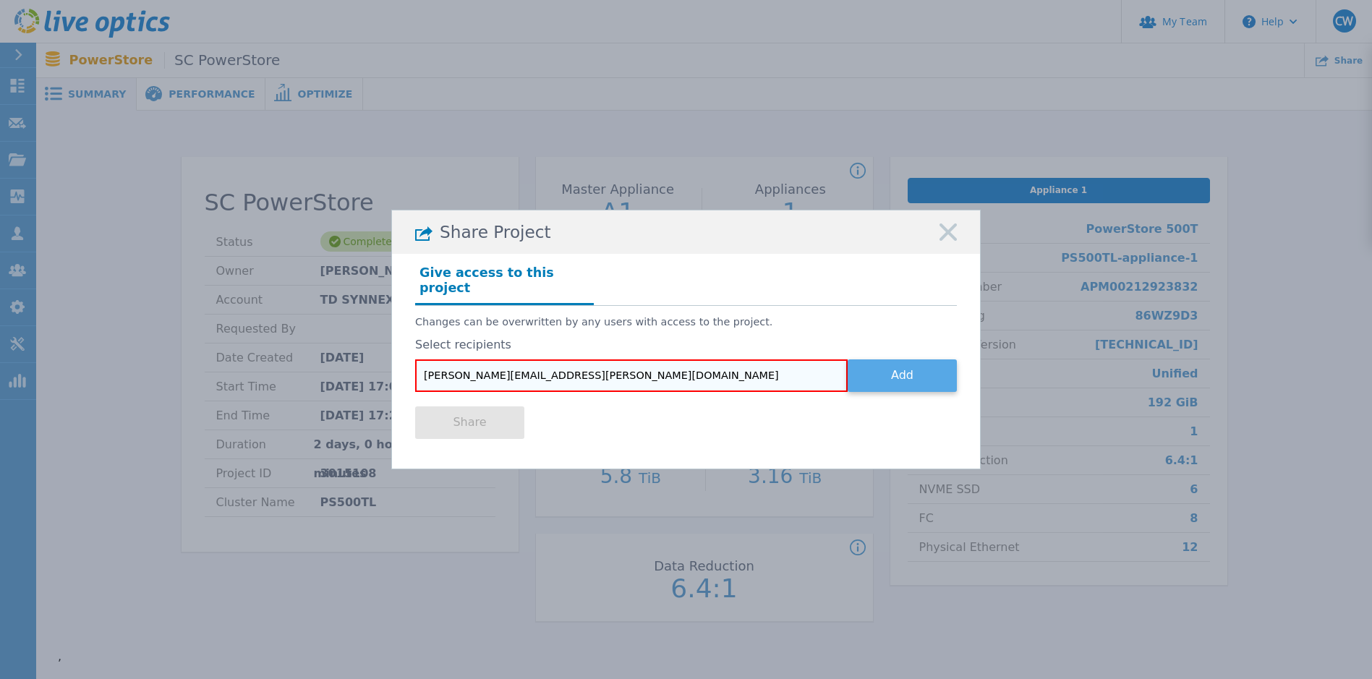
type input "daniel.boyd@tdsynnex.com"
click at [880, 367] on button "Add" at bounding box center [902, 376] width 109 height 33
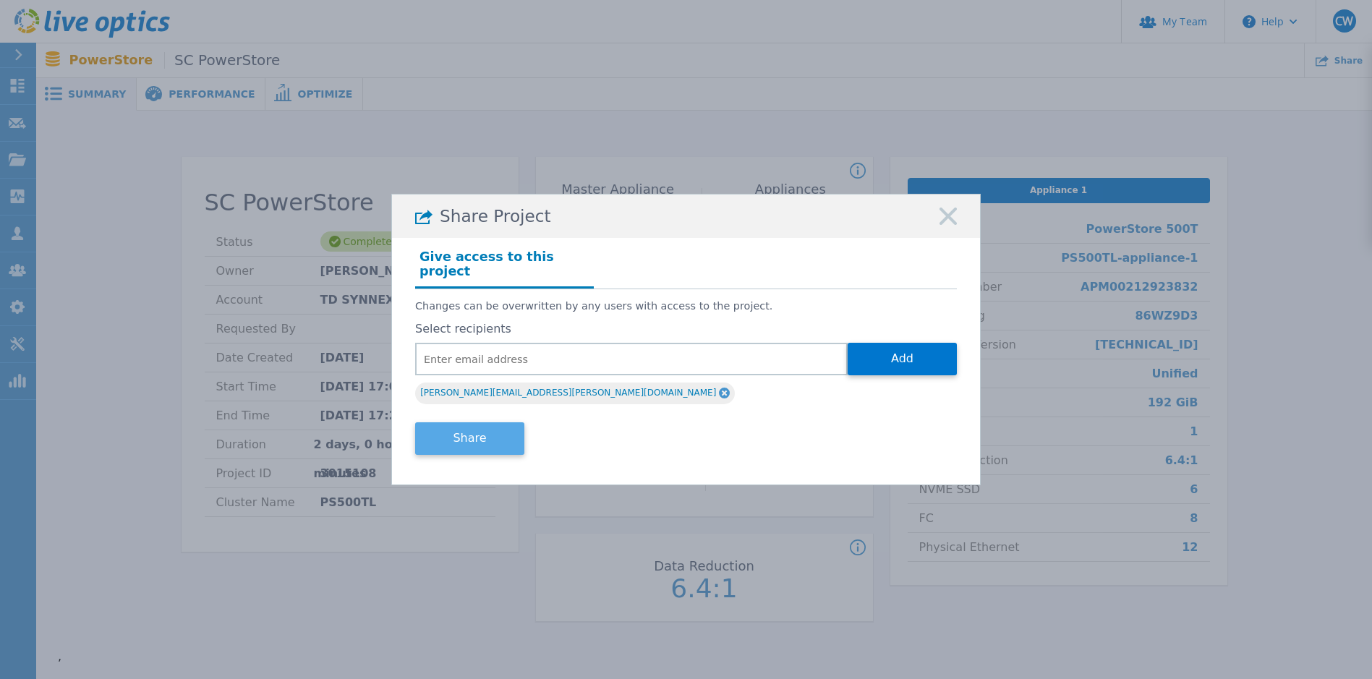
click at [450, 440] on button "Share" at bounding box center [469, 438] width 109 height 33
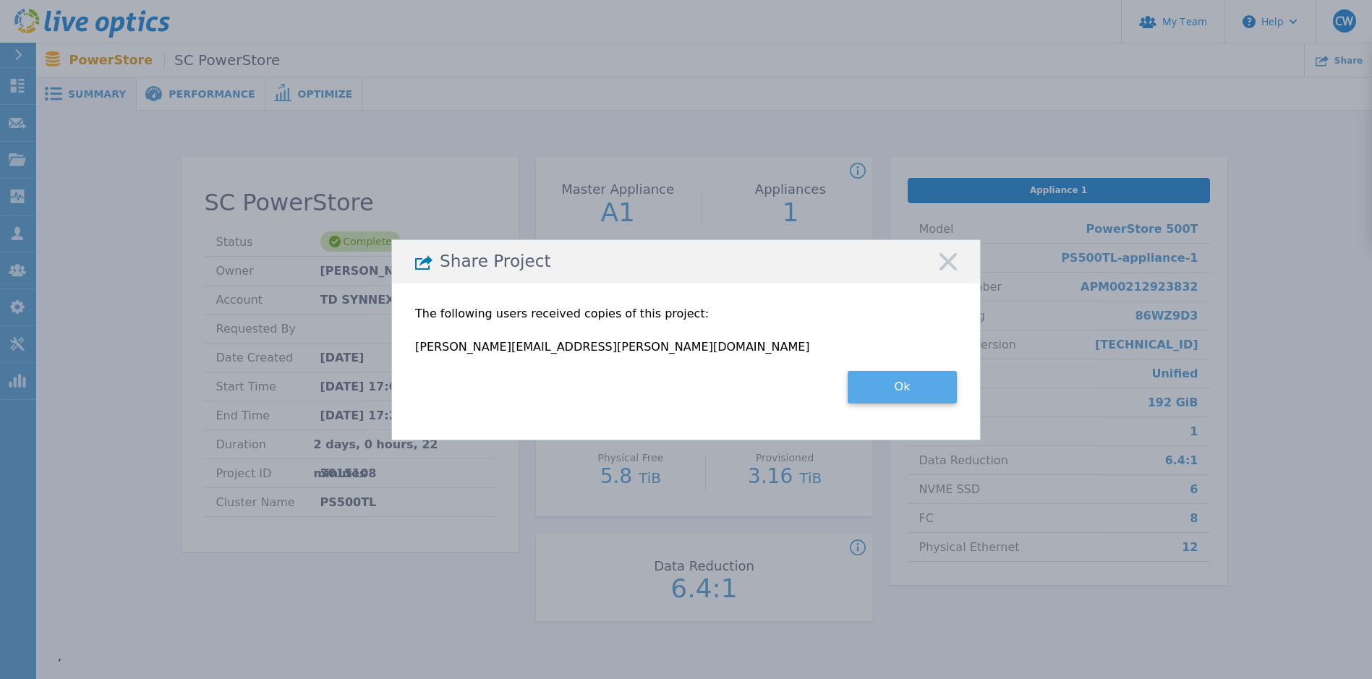
click at [905, 382] on button "Ok" at bounding box center [902, 387] width 109 height 33
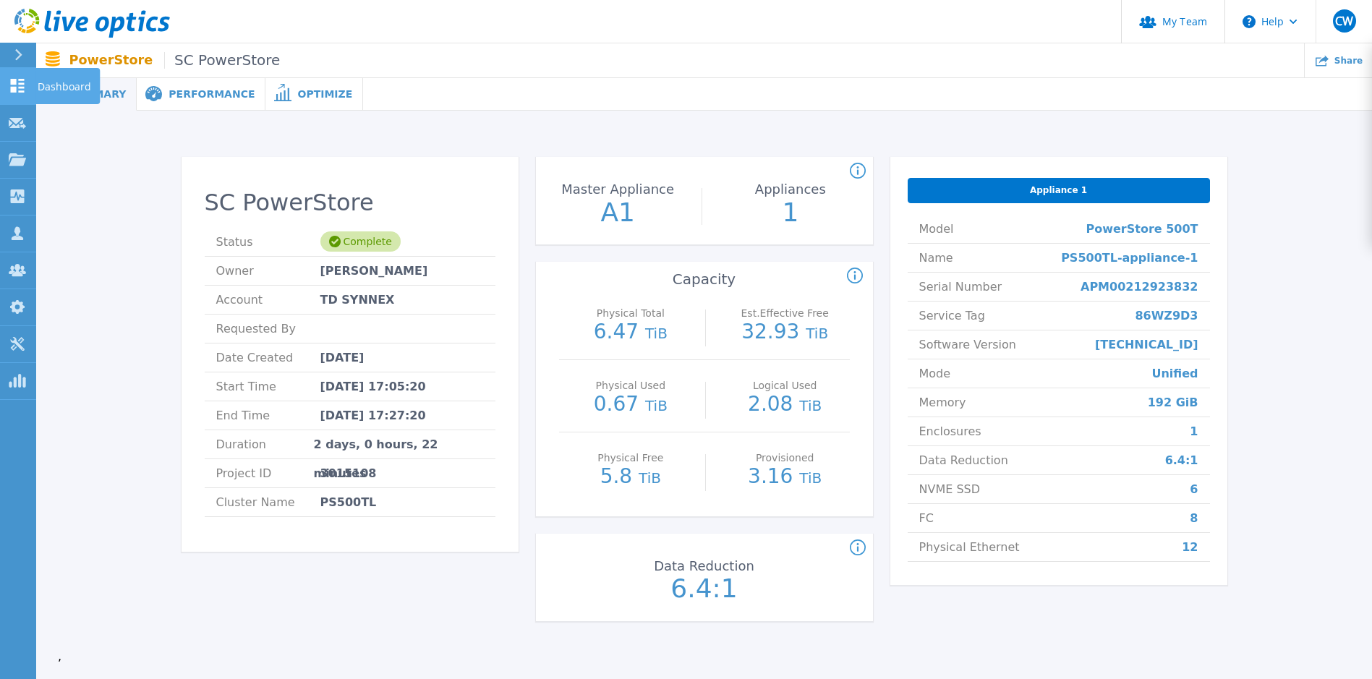
click at [15, 80] on icon at bounding box center [18, 86] width 14 height 14
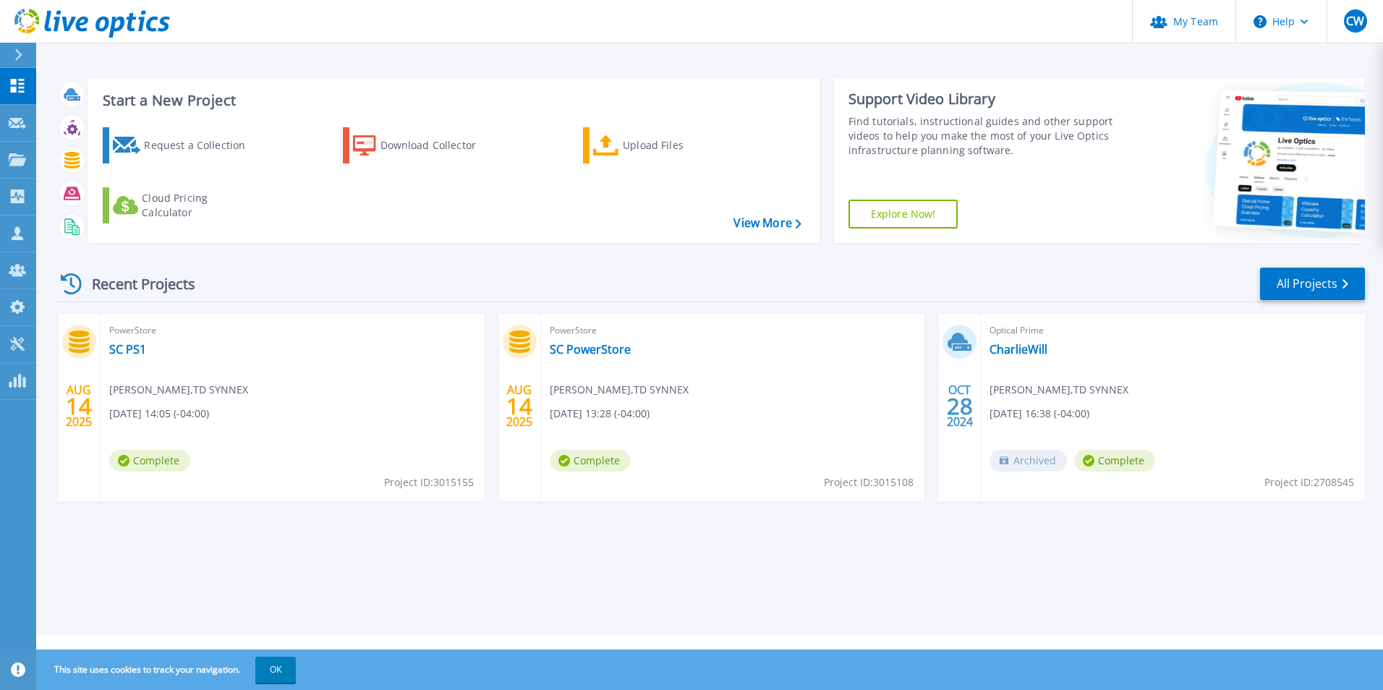
click at [180, 446] on div "PowerStore SC PS1 [PERSON_NAME] , TD SYNNEX [DATE] 14:05 (-04:00) Complete Proj…" at bounding box center [293, 407] width 384 height 187
click at [154, 385] on span "[PERSON_NAME] , TD SYNNEX" at bounding box center [178, 390] width 139 height 16
click at [122, 346] on link "SC PS1" at bounding box center [127, 349] width 37 height 14
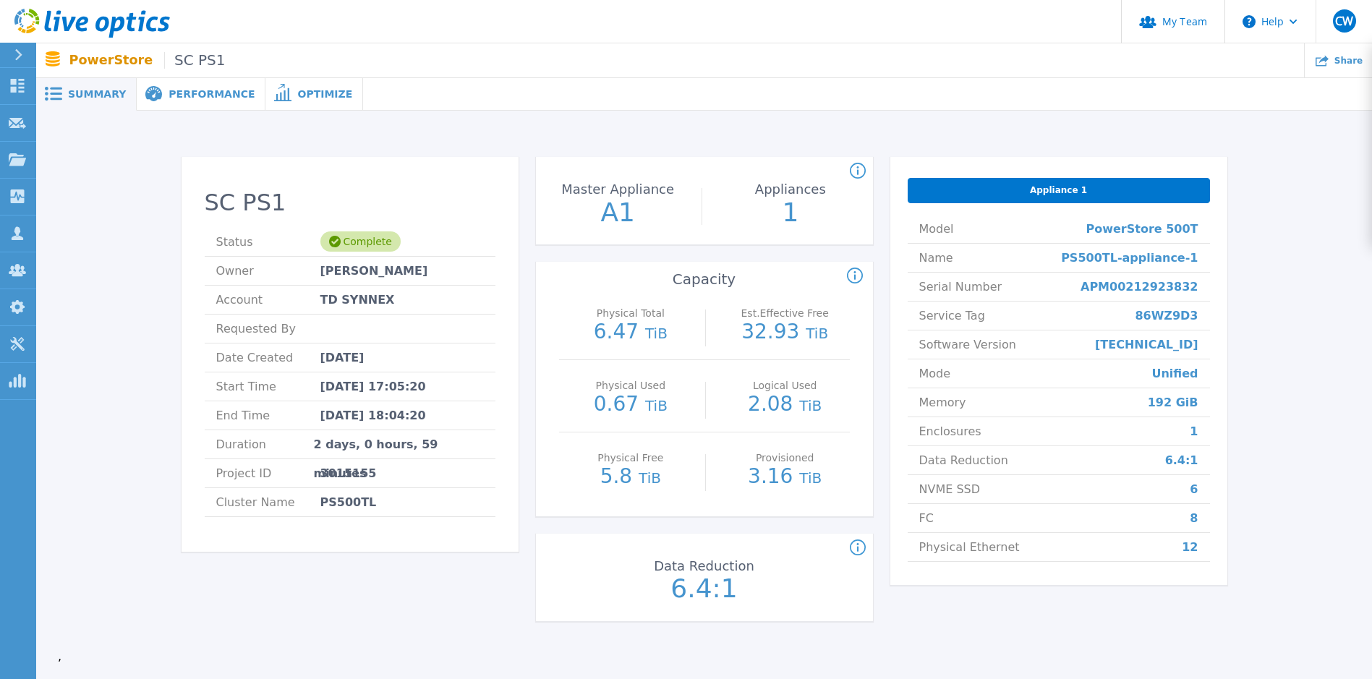
click at [189, 95] on span "Performance" at bounding box center [212, 94] width 86 height 10
